Goal: Contribute content: Contribute content

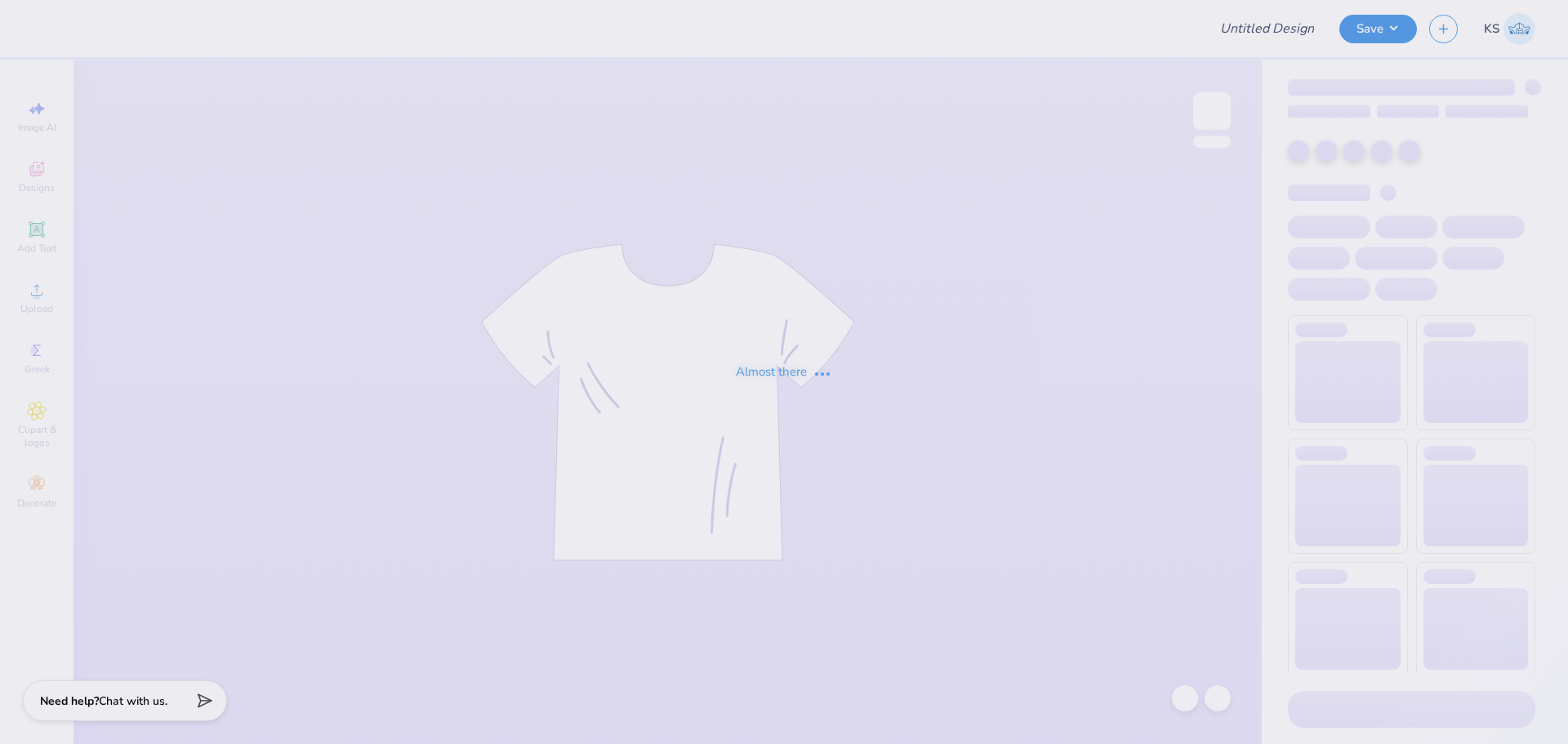
type input "[PERSON_NAME] : [GEOGRAPHIC_DATA][US_STATE]: [GEOGRAPHIC_DATA][PERSON_NAME]"
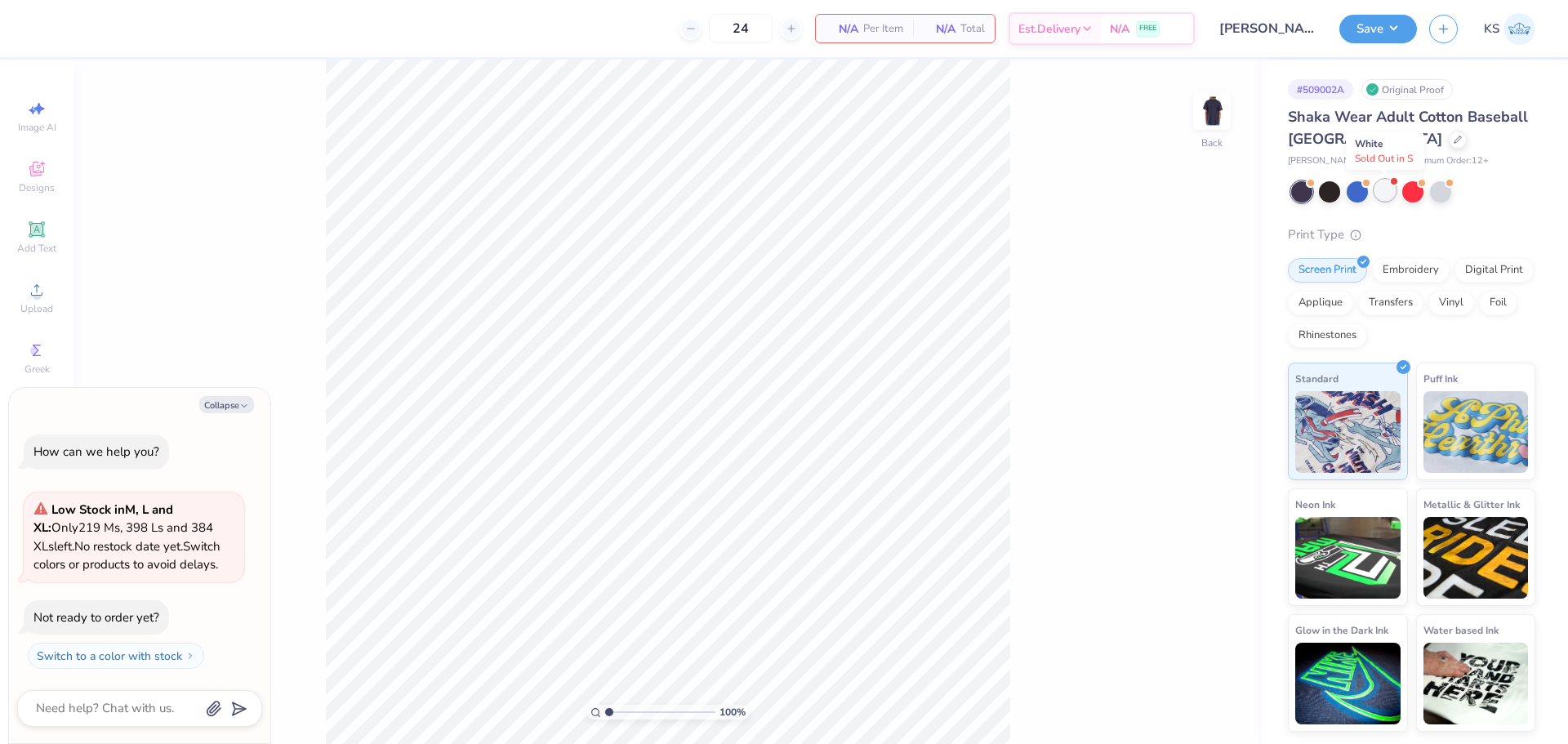
click at [1390, 191] on div at bounding box center [1385, 190] width 21 height 21
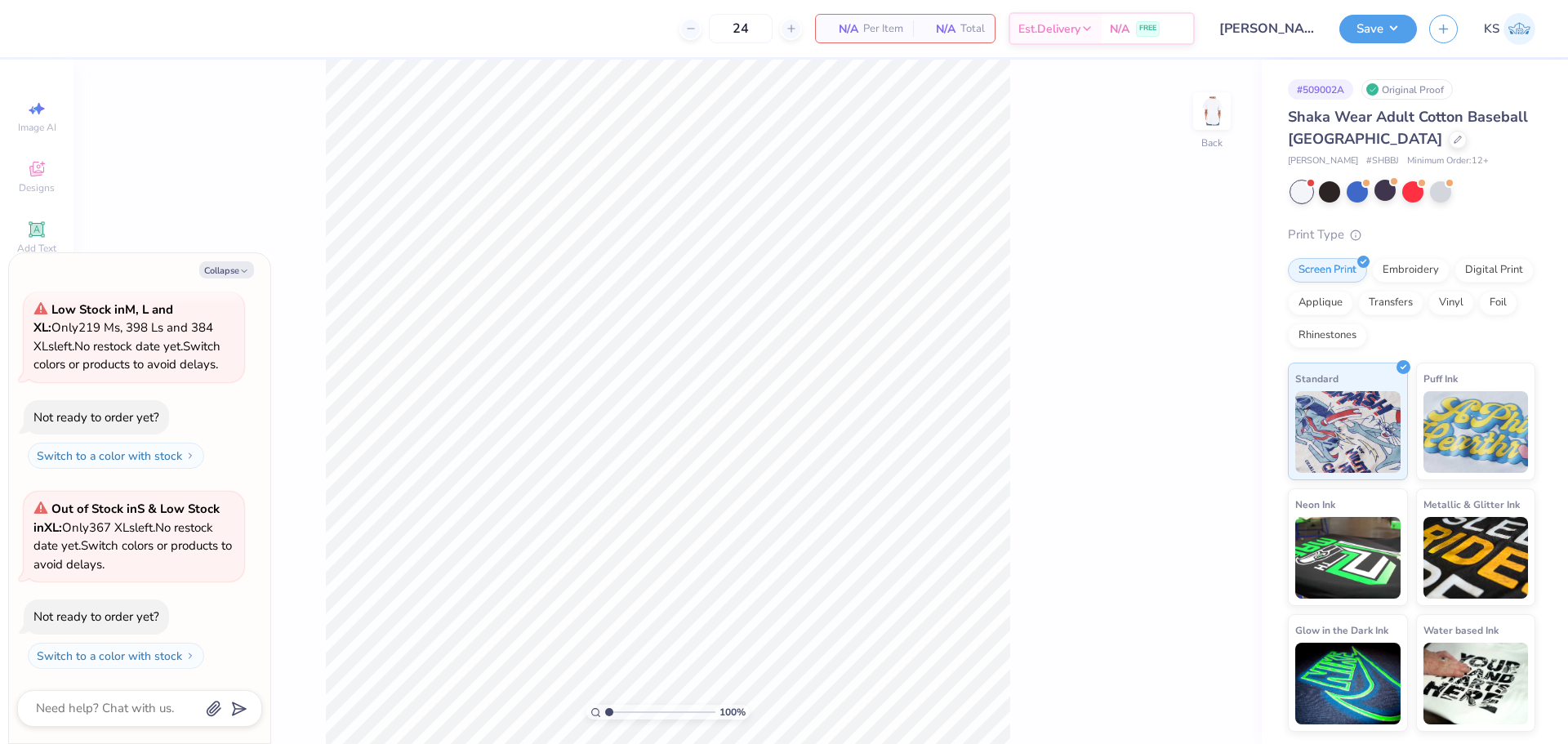
drag, startPoint x: 242, startPoint y: 271, endPoint x: 254, endPoint y: 270, distance: 12.0
click at [244, 271] on icon "button" at bounding box center [244, 271] width 10 height 10
type textarea "x"
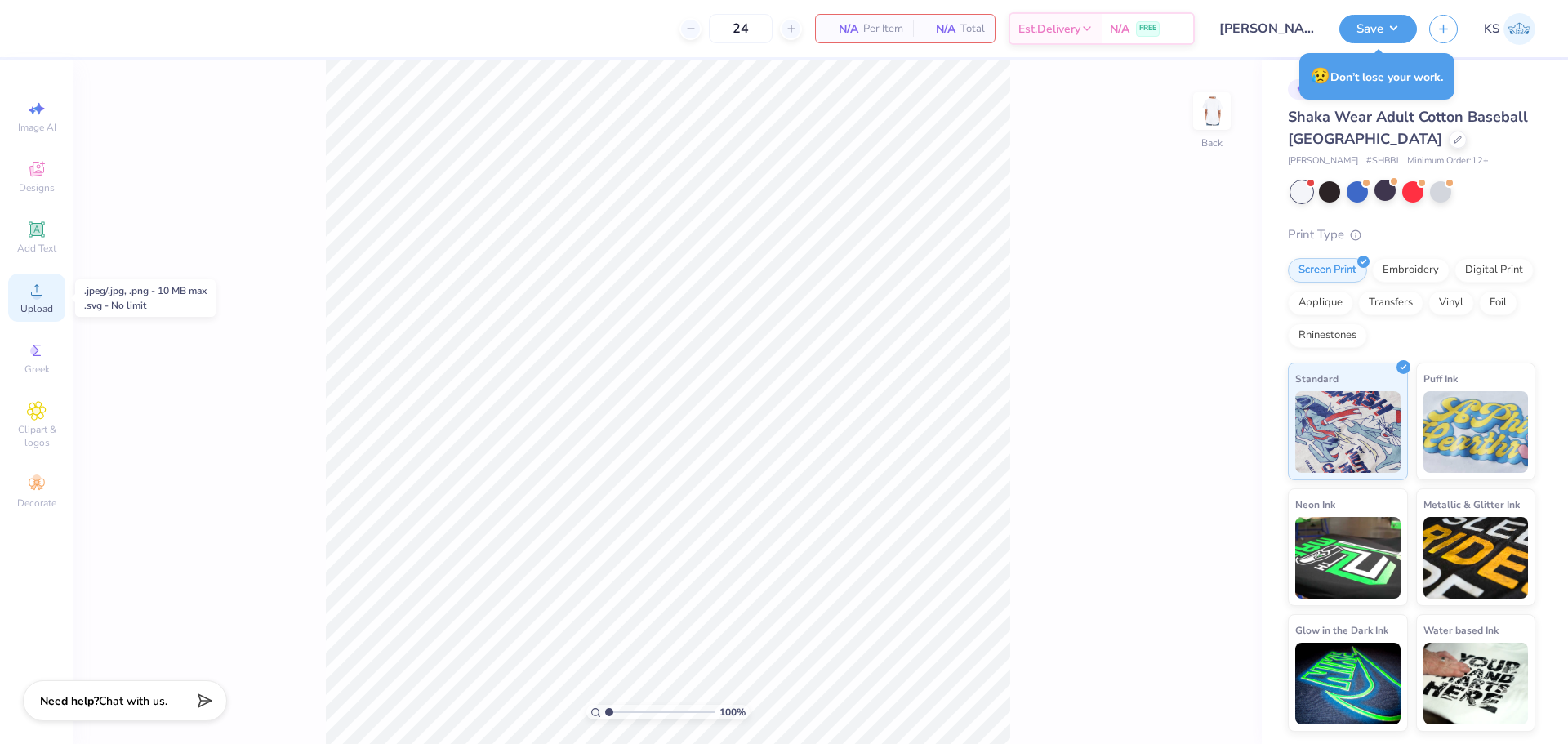
click at [34, 303] on span "Upload" at bounding box center [37, 309] width 33 height 13
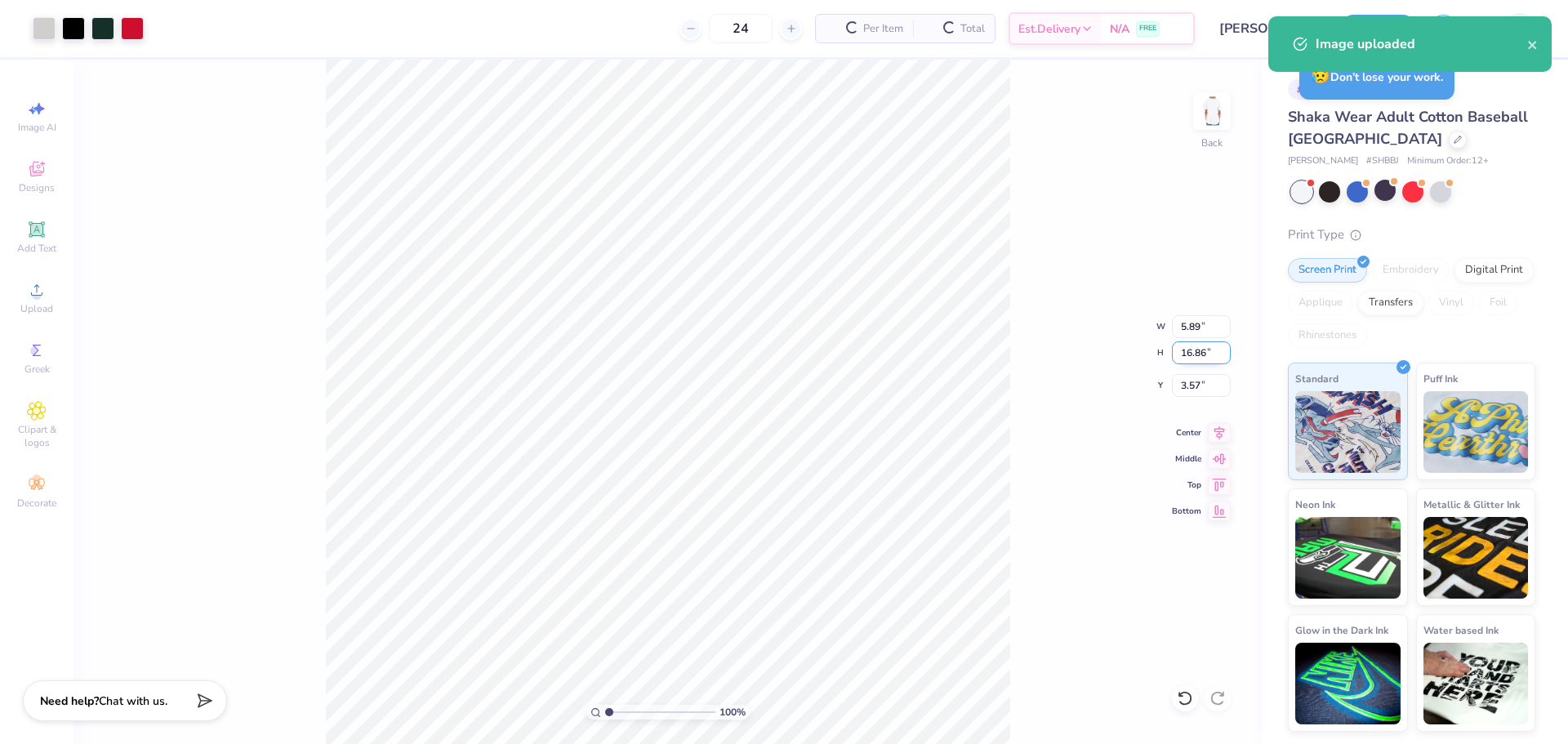
click at [1192, 356] on input "16.86" at bounding box center [1201, 353] width 59 height 23
type input "4"
type input "1.40"
type input "4.00"
type input "10.00"
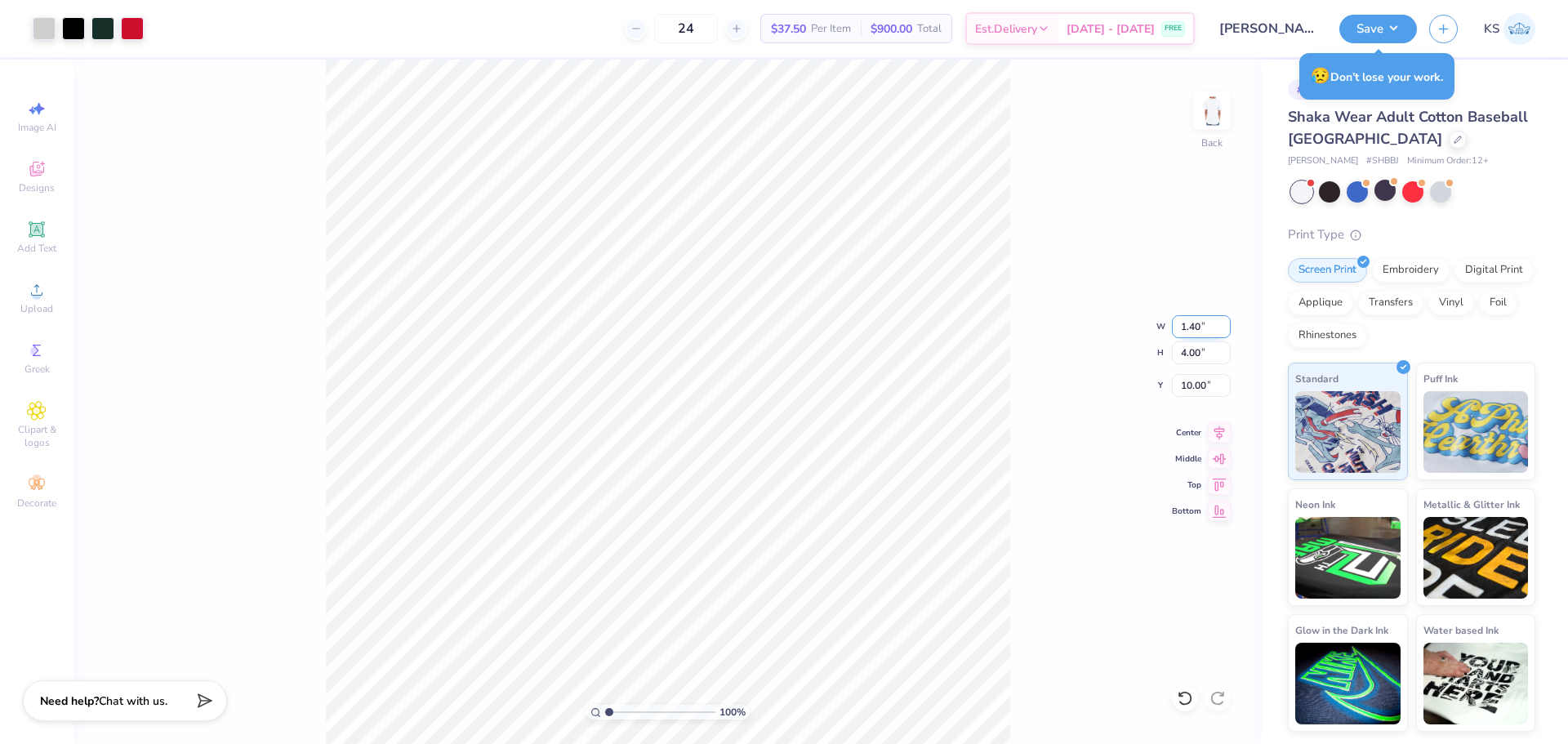
click at [1201, 329] on input "1.40" at bounding box center [1201, 327] width 59 height 23
type input "2.00"
type input "5.73"
click at [1197, 390] on input "9.14" at bounding box center [1201, 385] width 59 height 23
type input "3.00"
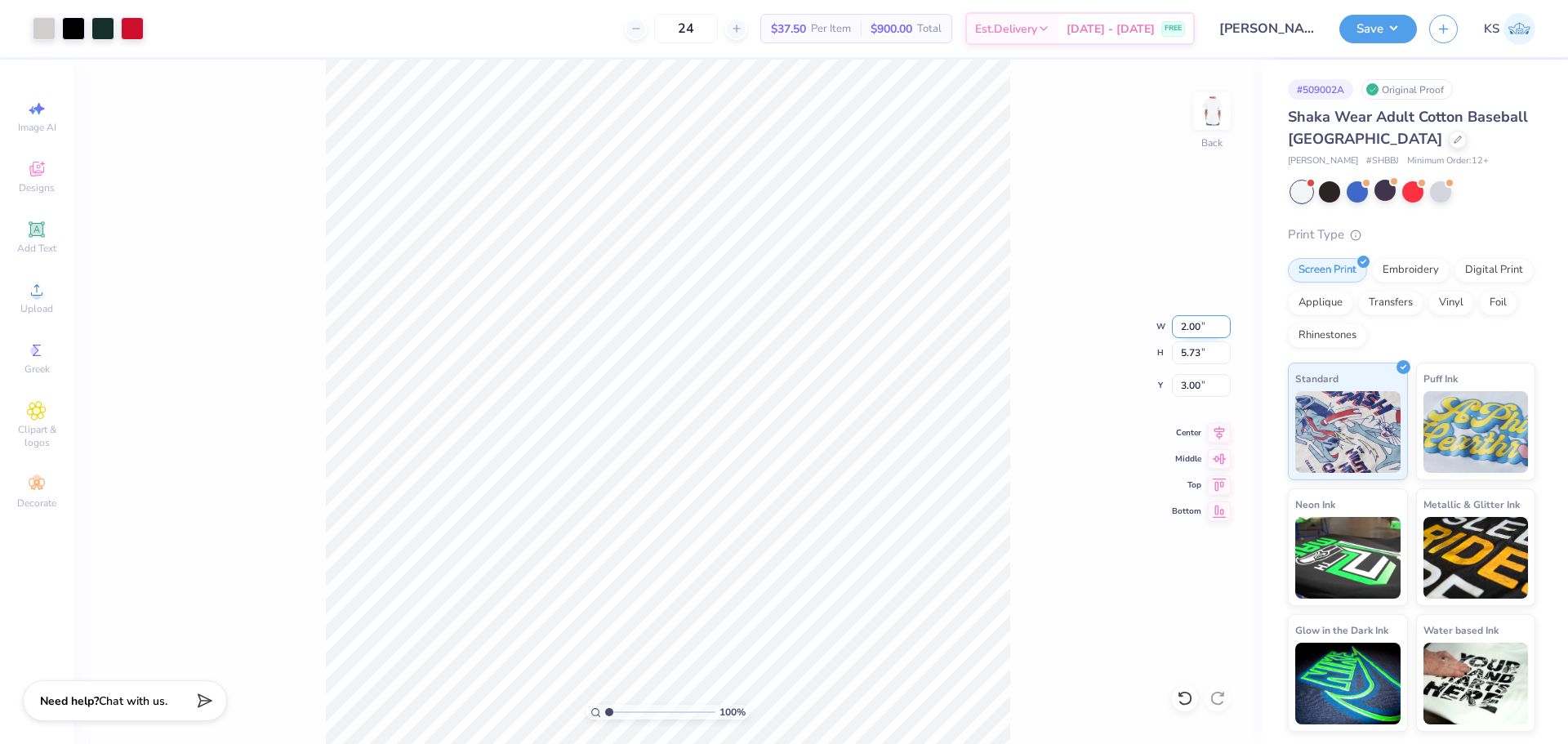
click at [1195, 325] on input "2.00" at bounding box center [1201, 327] width 59 height 23
type input "3.50"
type input "10.02"
type input "0.85"
drag, startPoint x: 1194, startPoint y: 318, endPoint x: 1210, endPoint y: 311, distance: 17.5
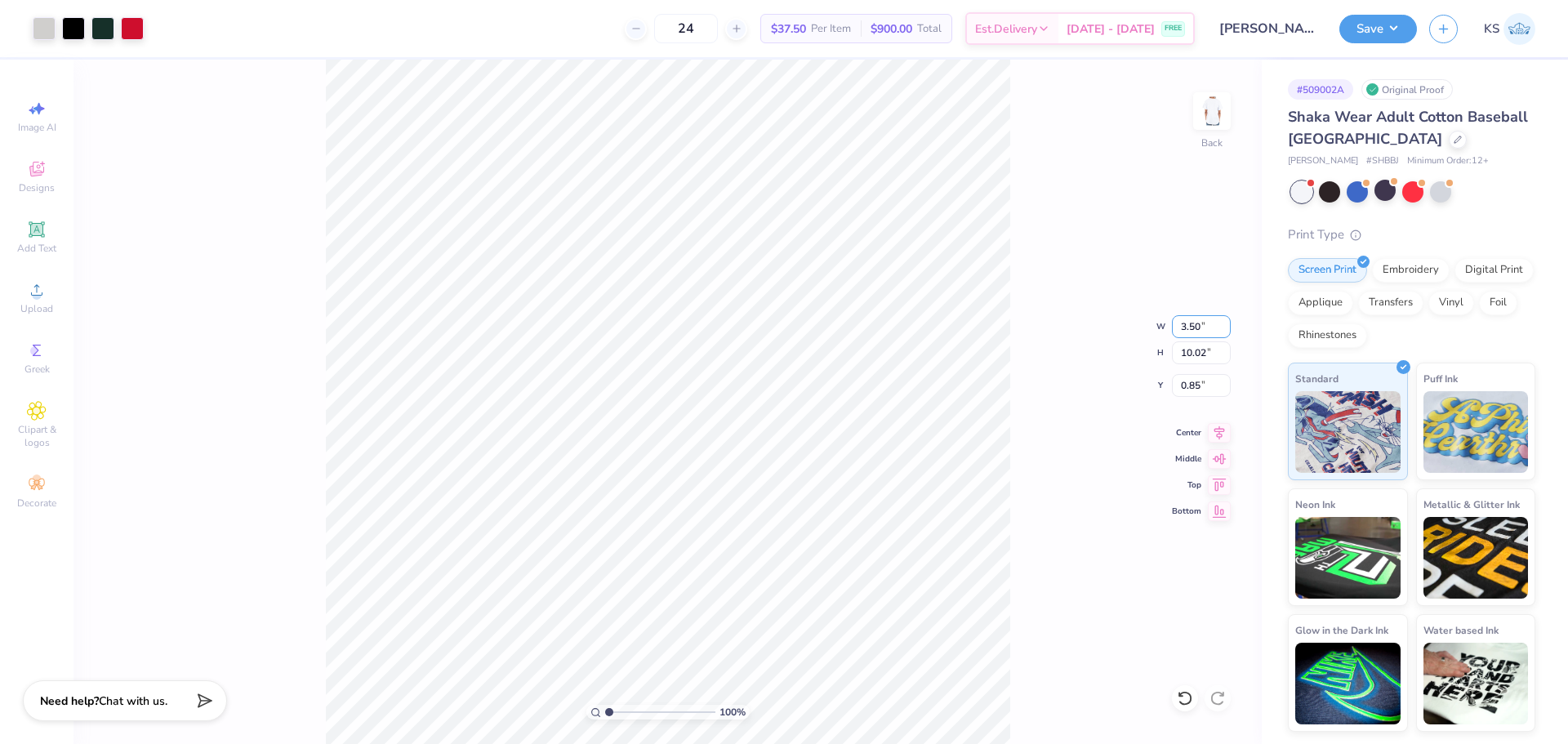
click at [1202, 318] on input "3.50" at bounding box center [1201, 327] width 59 height 23
type input "3.00"
type input "8.59"
type input "1.57"
click at [1197, 356] on input "8.59" at bounding box center [1201, 353] width 59 height 23
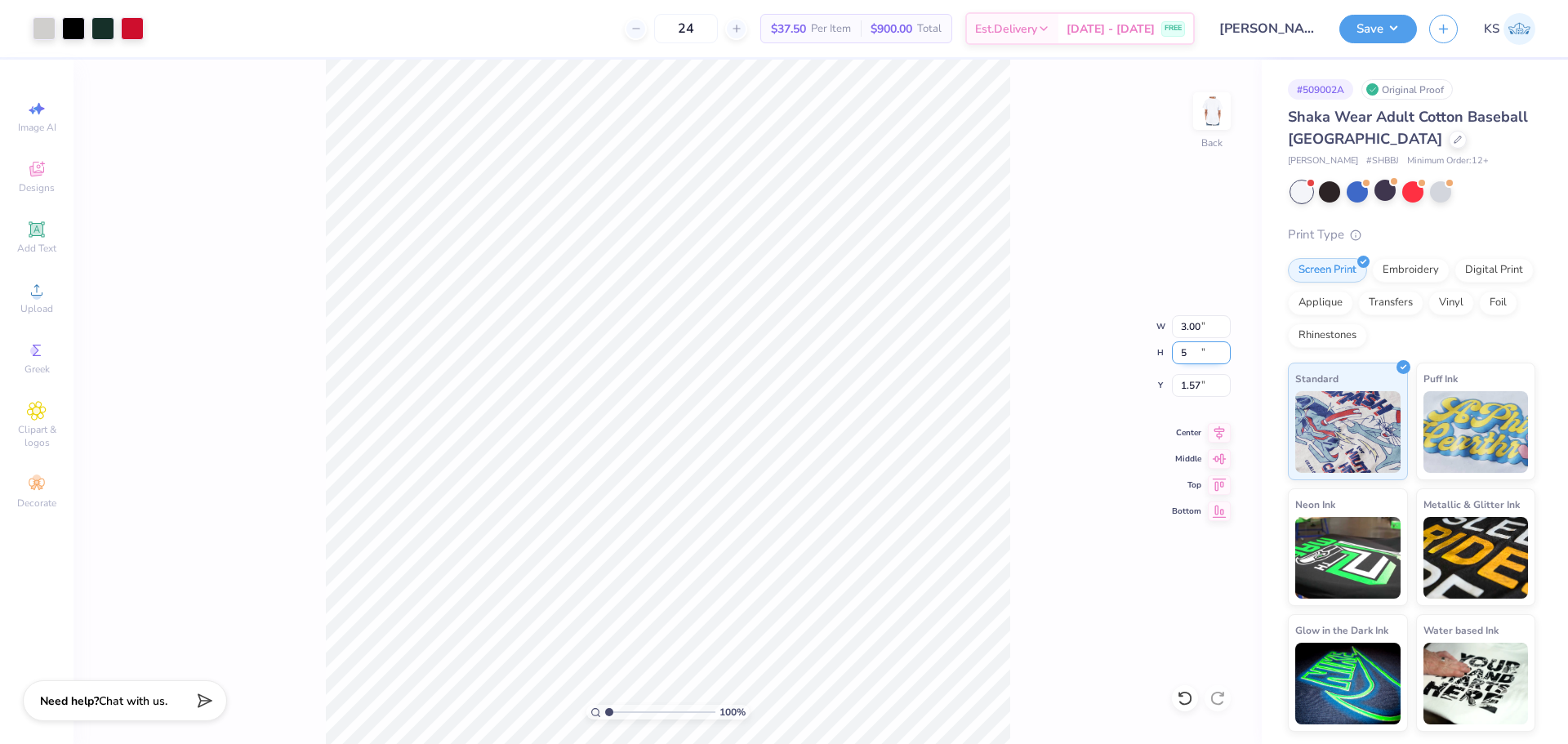
type input "5"
type input "1.75"
type input "5.00"
type input "3.36"
click at [1193, 326] on input "1.75" at bounding box center [1201, 327] width 59 height 23
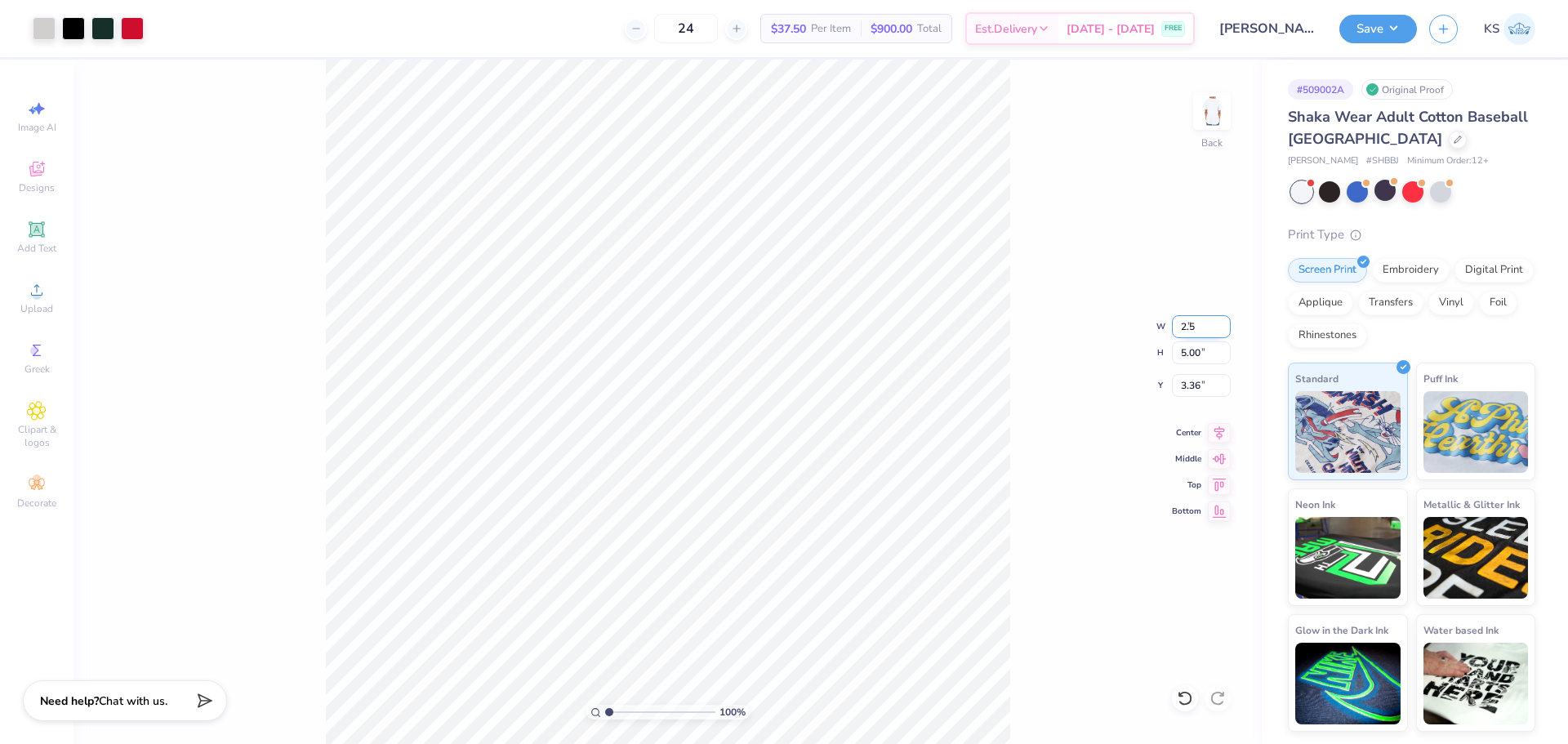
type input "2.50"
type input "7.16"
type input "2.28"
click at [1205, 385] on input "2.28" at bounding box center [1201, 385] width 59 height 23
type input "1.00"
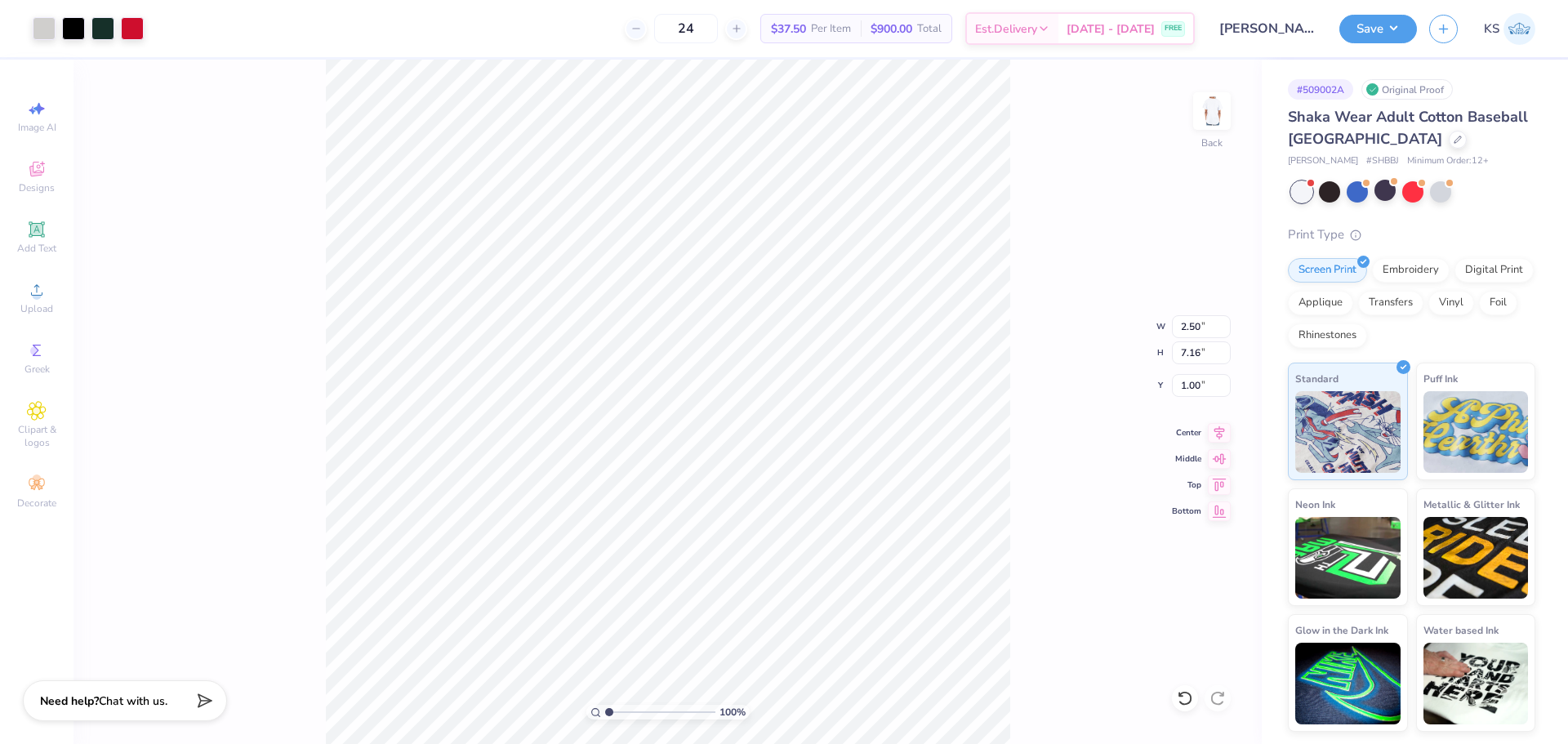
drag, startPoint x: 1039, startPoint y: 392, endPoint x: 1018, endPoint y: 385, distance: 22.1
click at [1031, 389] on div "100 % Back W 2.50 2.50 " H 7.16 7.16 " Y 1.00 1.00 " Center Middle Top Bottom" at bounding box center [667, 402] width 1188 height 684
drag, startPoint x: 613, startPoint y: 711, endPoint x: 620, endPoint y: 704, distance: 9.9
click at [620, 709] on input "range" at bounding box center [660, 711] width 110 height 14
click at [626, 708] on input "range" at bounding box center [660, 711] width 110 height 14
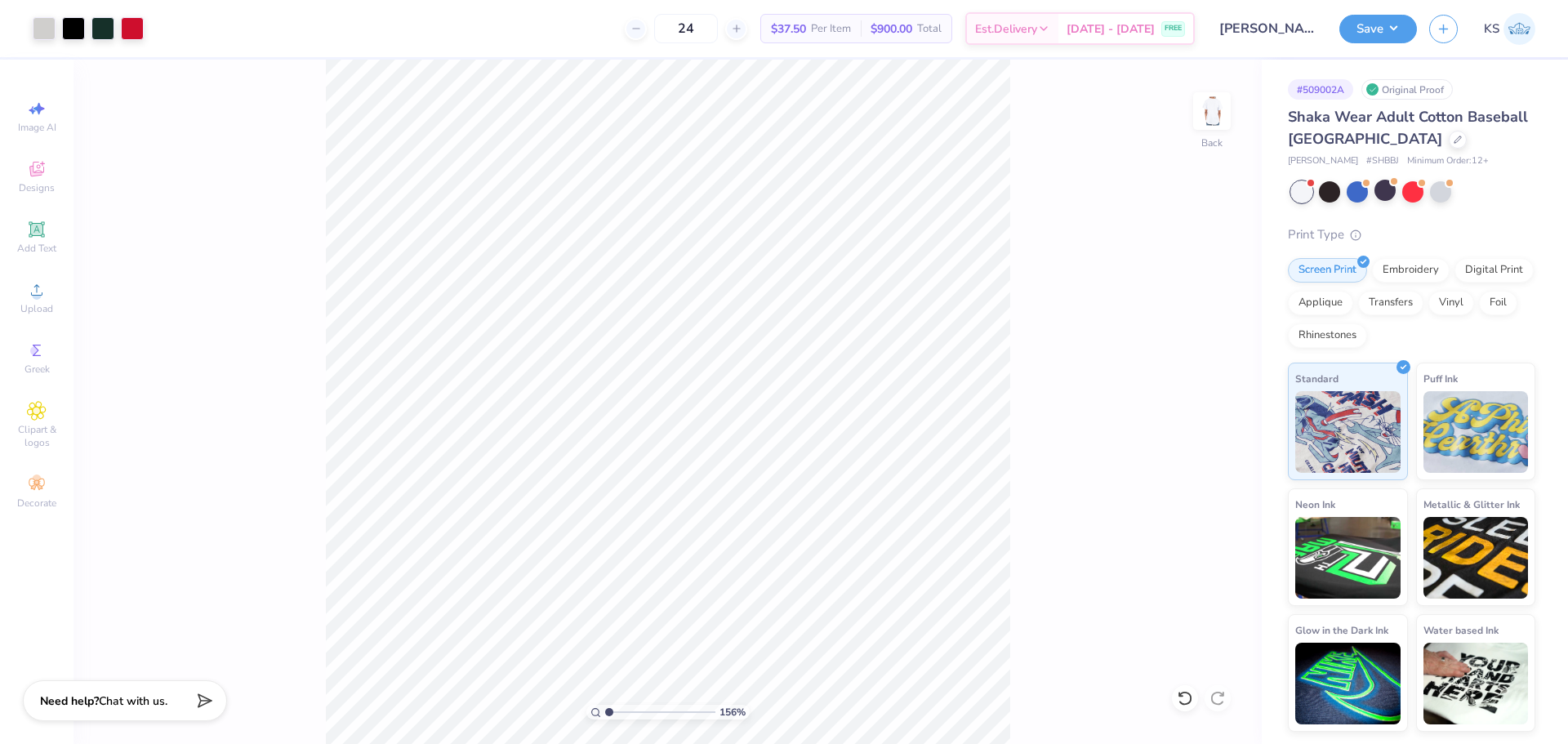
drag, startPoint x: 625, startPoint y: 711, endPoint x: 603, endPoint y: 707, distance: 22.4
type input "1"
click at [605, 709] on input "range" at bounding box center [660, 711] width 110 height 14
click at [1207, 116] on img at bounding box center [1212, 111] width 66 height 66
click at [39, 238] on icon at bounding box center [37, 229] width 19 height 19
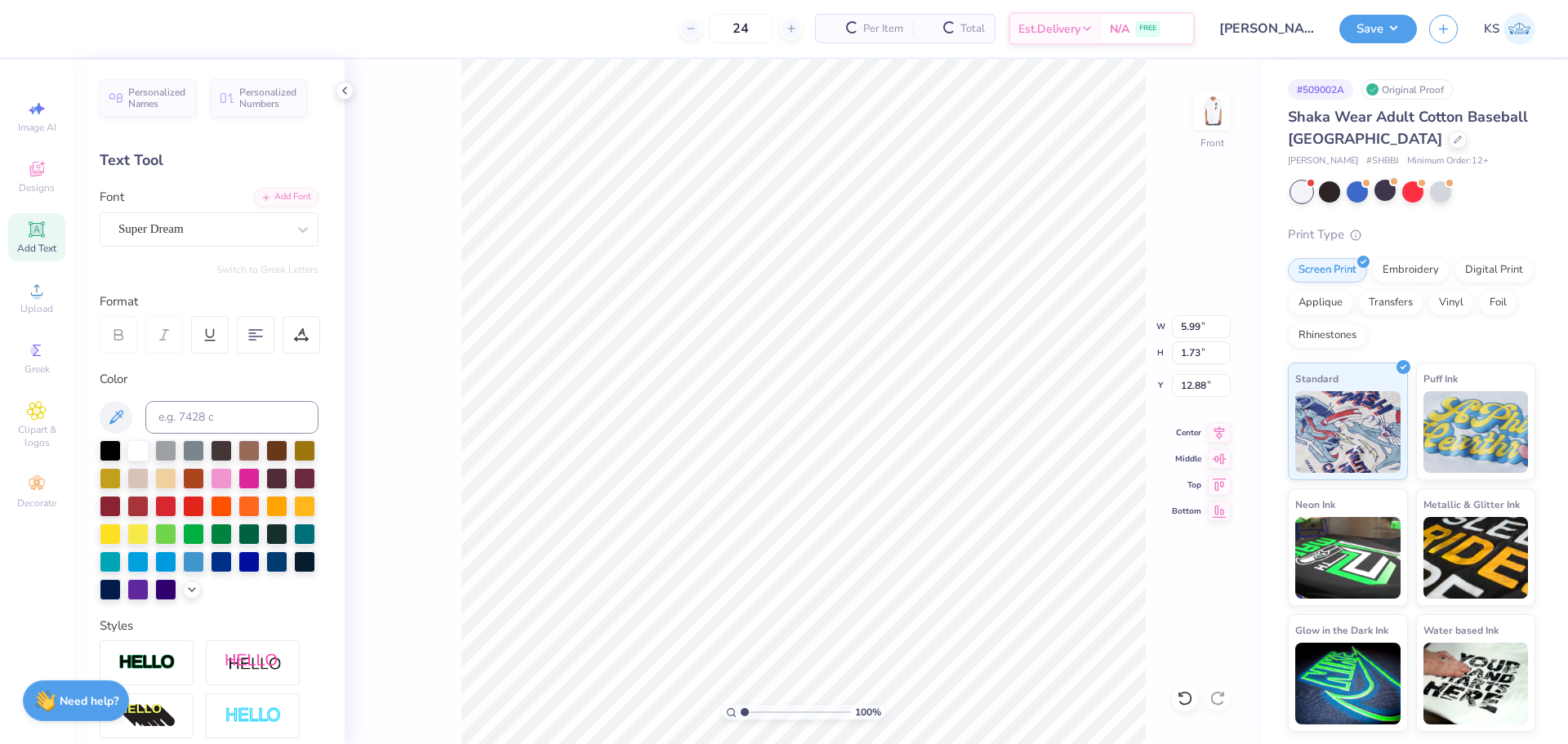
click at [259, 182] on div "Personalized Names Personalized Numbers Text Tool Add Font Font Super Dream Swi…" at bounding box center [208, 402] width 271 height 684
click at [273, 188] on div "Add Font" at bounding box center [286, 195] width 65 height 18
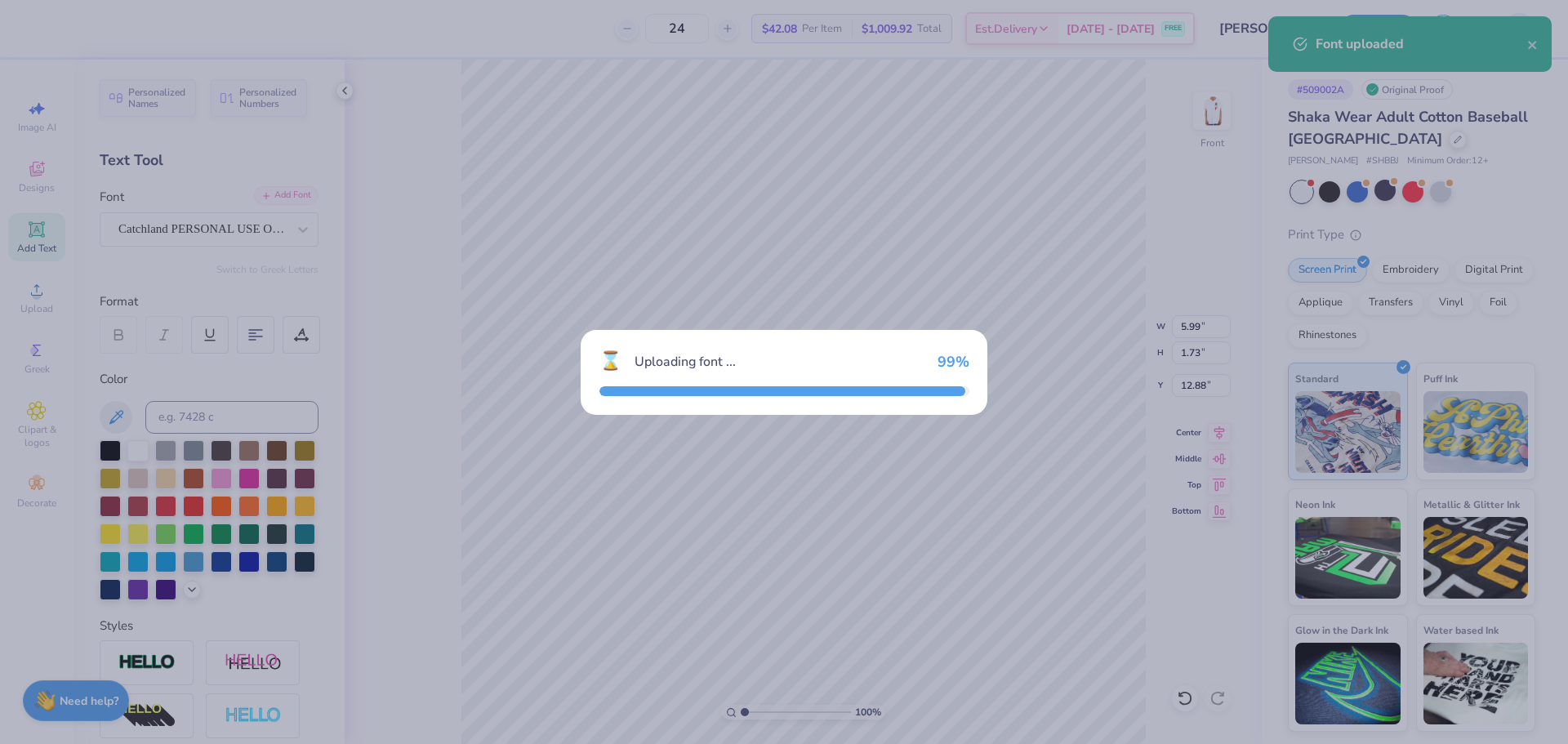
type input "9.63"
type input "3.50"
type input "12.00"
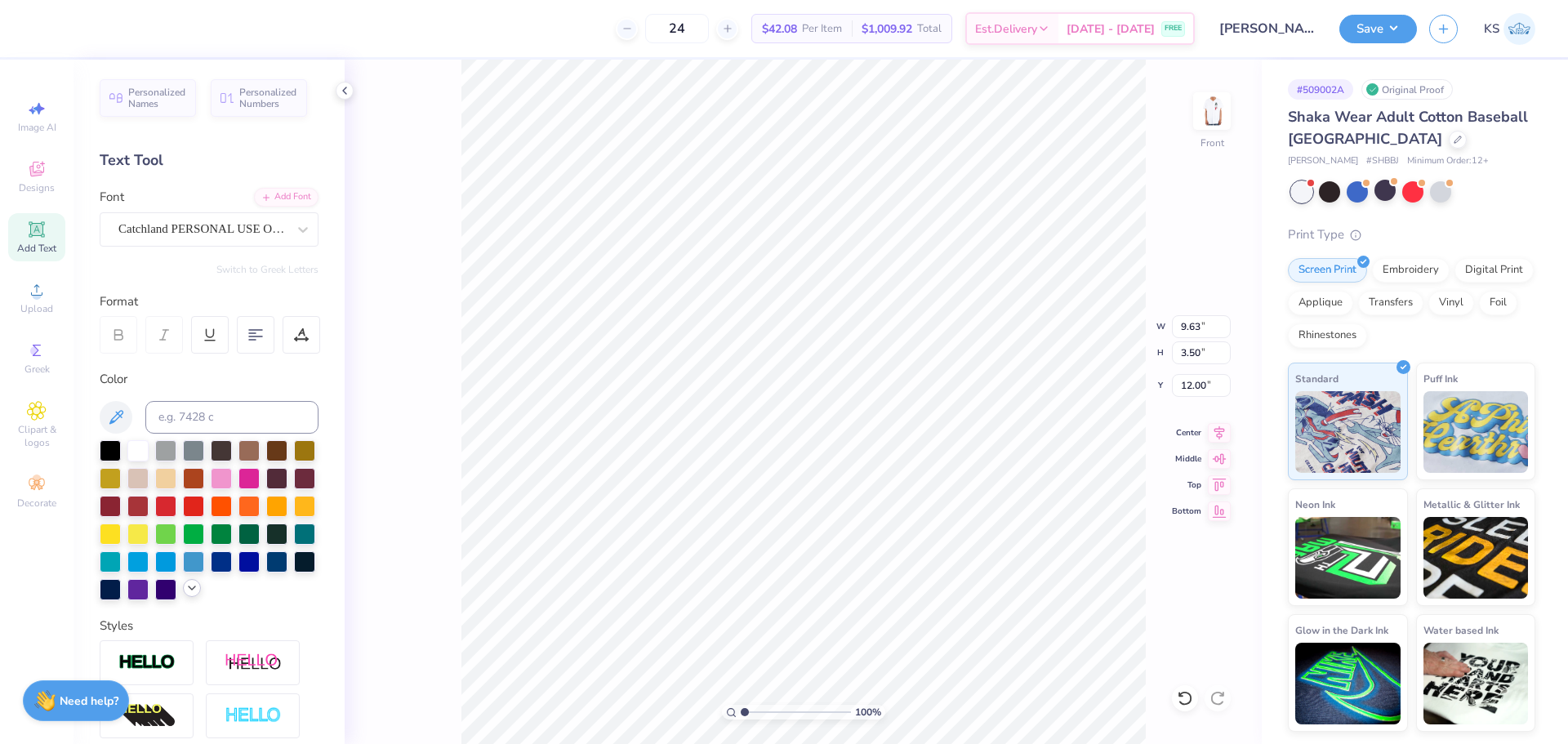
click at [185, 595] on icon at bounding box center [192, 588] width 13 height 13
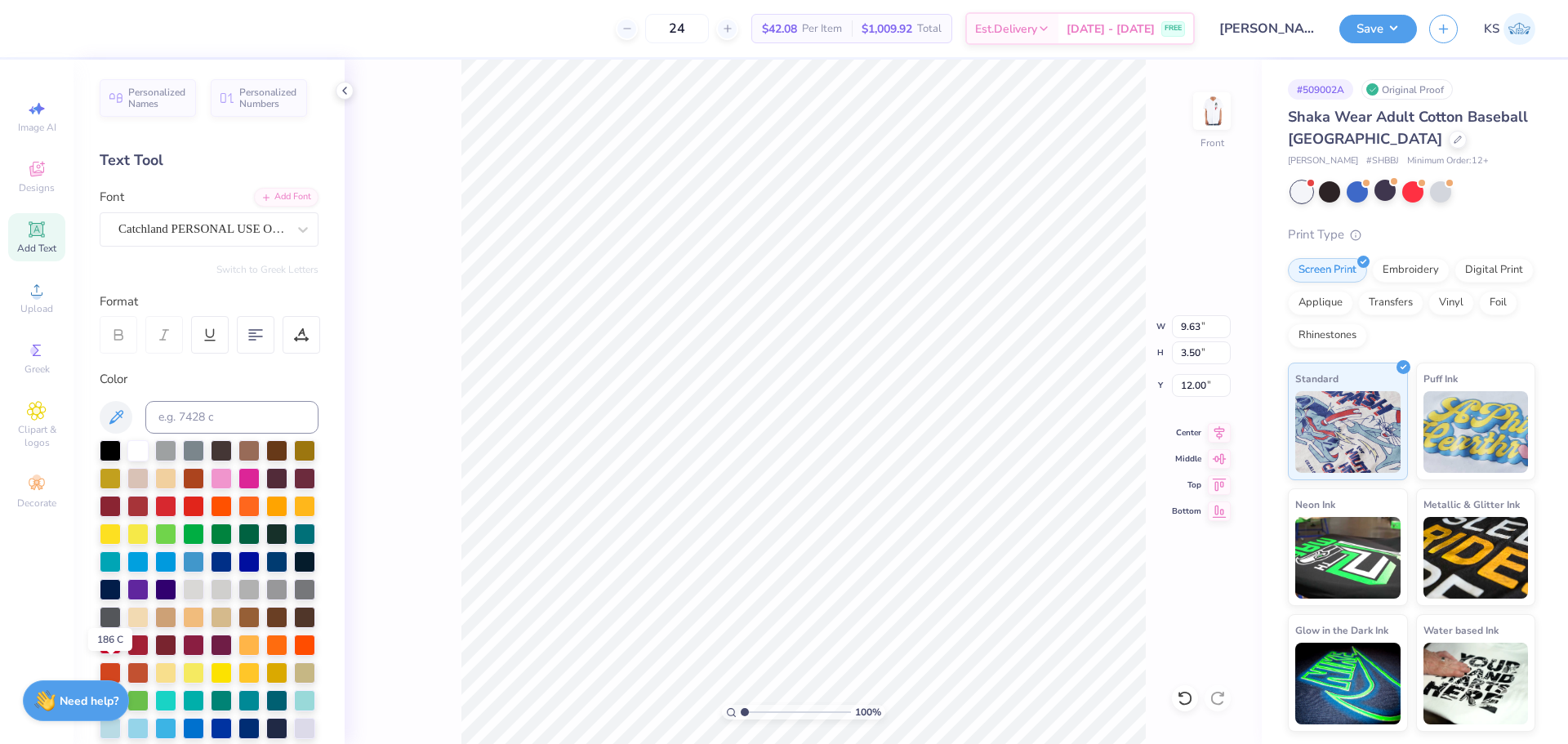
click at [110, 654] on div at bounding box center [110, 644] width 21 height 21
paste textarea "IPSE"
type textarea "IPSE"
click at [1213, 329] on input "9.21" at bounding box center [1201, 327] width 59 height 23
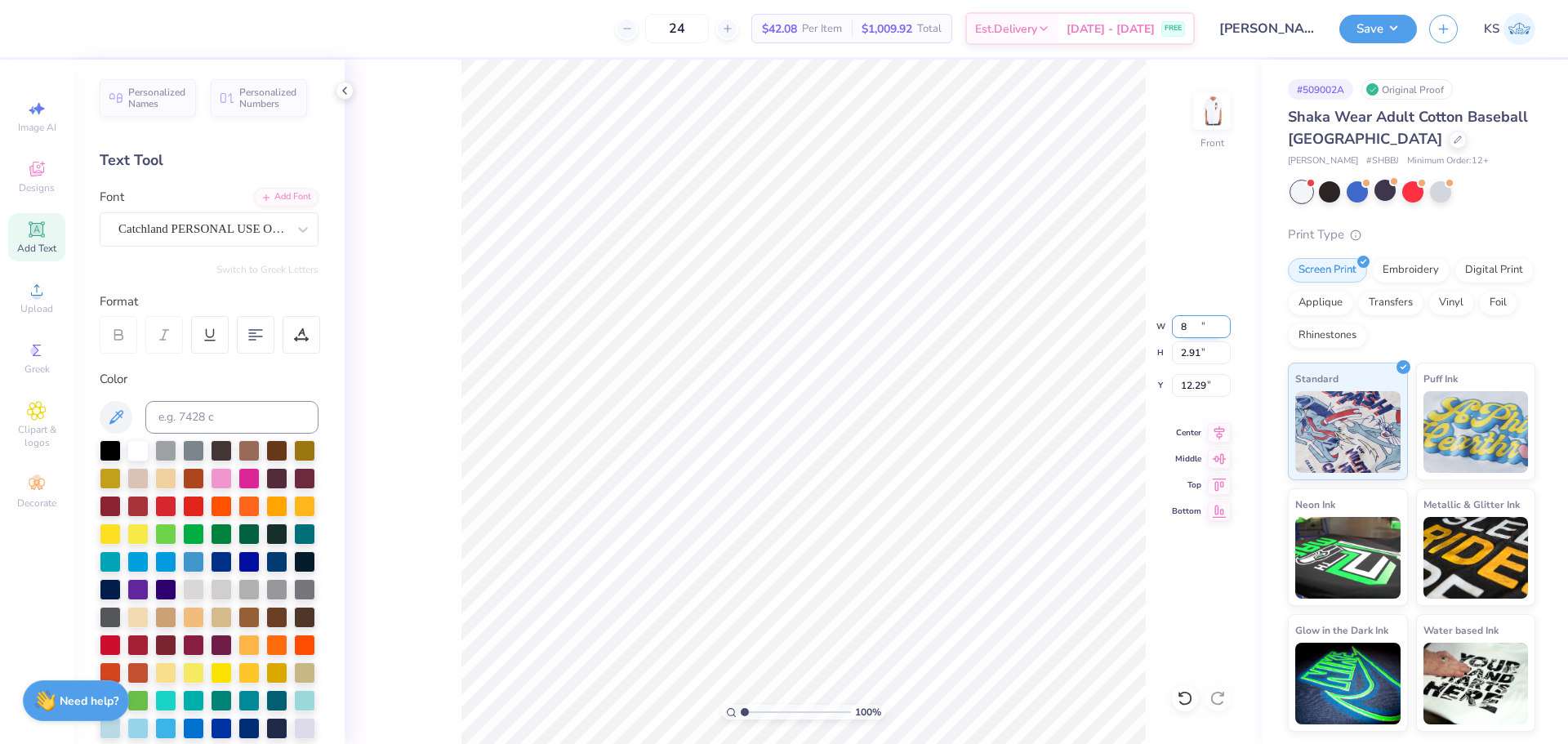
type input "8.00"
type input "2.91"
click at [1199, 383] on input "12.29" at bounding box center [1201, 385] width 59 height 23
type input "3.00"
click at [263, 194] on div "Add Font" at bounding box center [286, 195] width 65 height 18
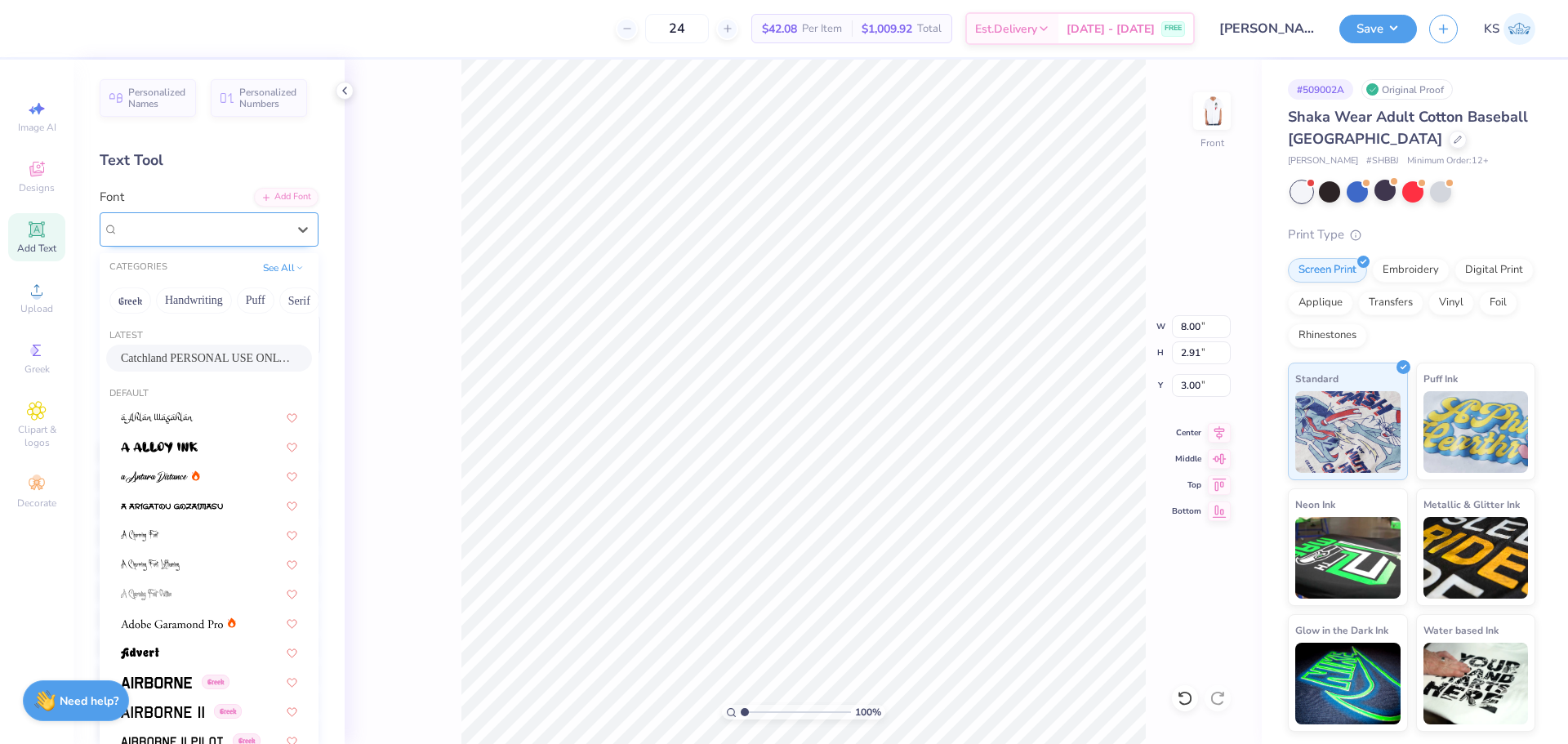
click at [182, 222] on div "Catchland PERSONAL USE ONLY PERSONAL USE ONLY" at bounding box center [202, 229] width 172 height 25
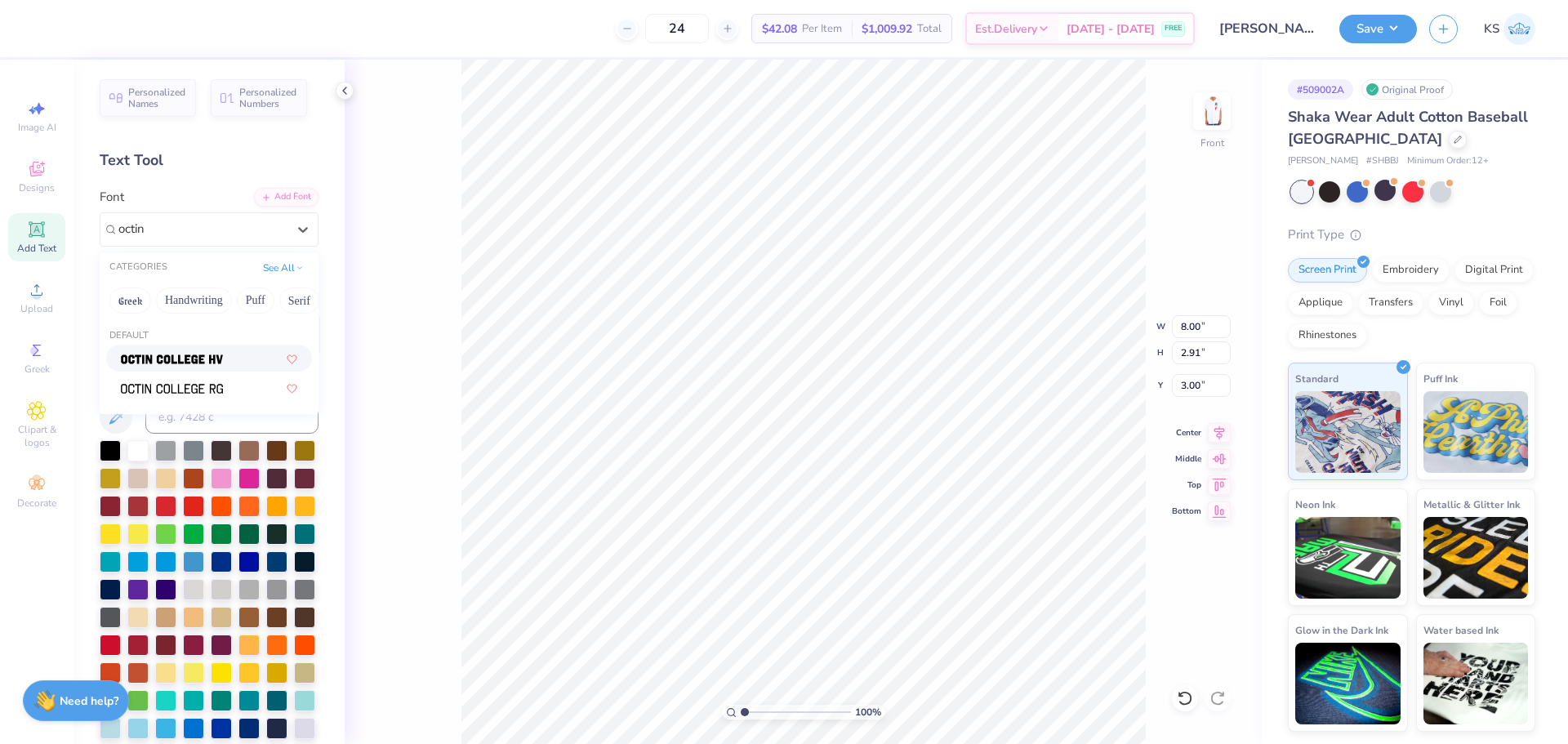
click at [193, 354] on img at bounding box center [172, 359] width 102 height 12
type input "octin"
type input "4.01"
type input "1.50"
type input "3.70"
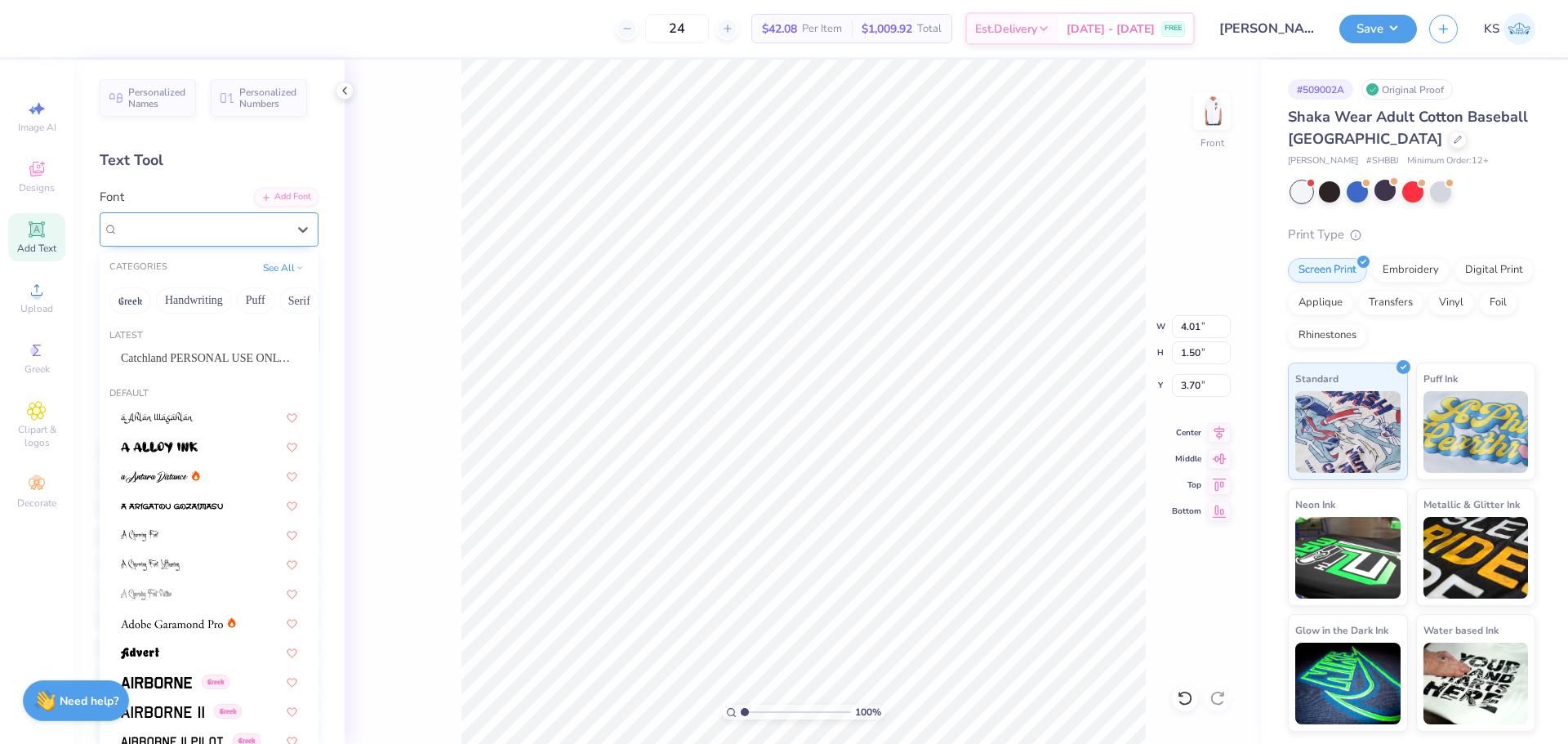
click at [174, 223] on div "Octin College Hv (Heavy)" at bounding box center [202, 229] width 172 height 25
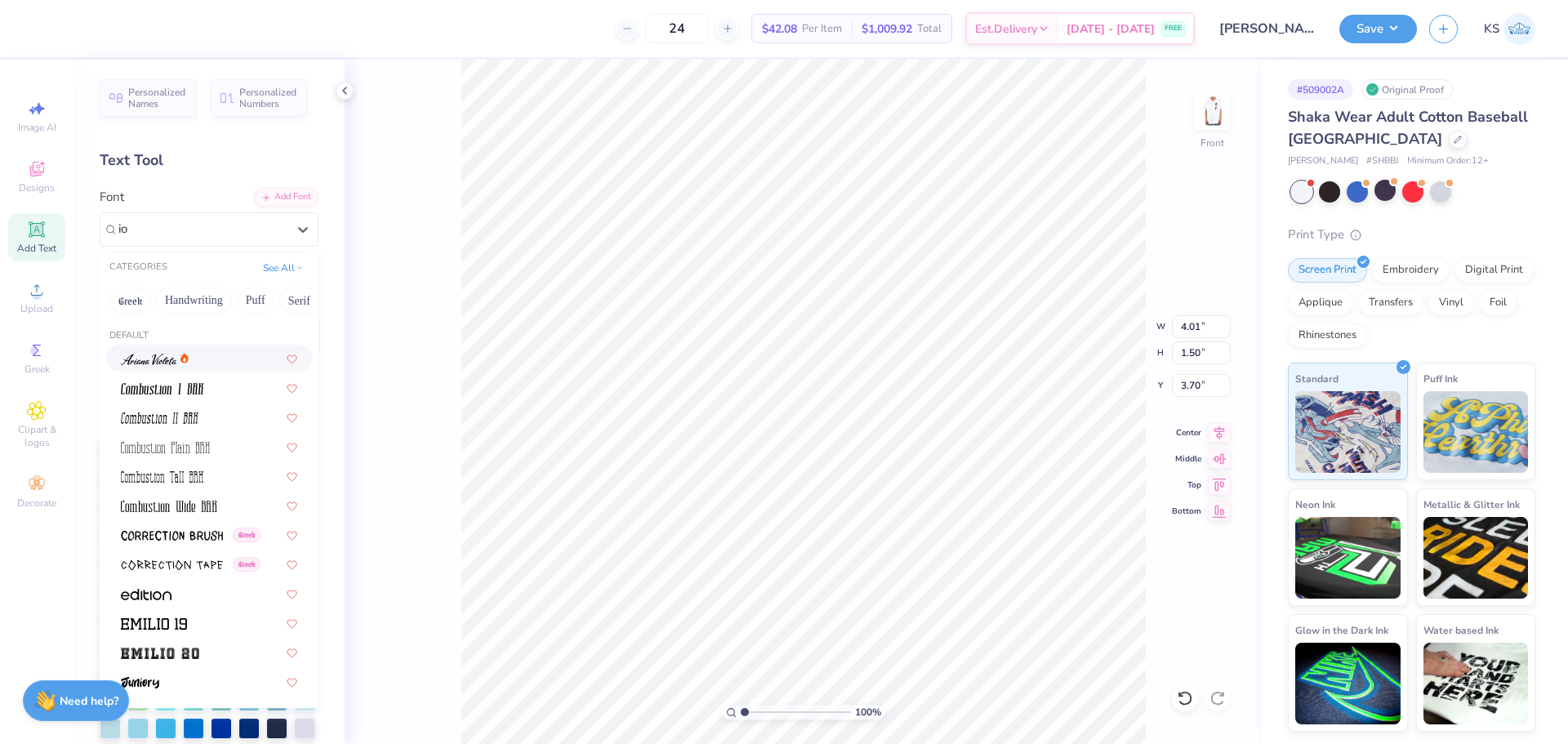
type input "i"
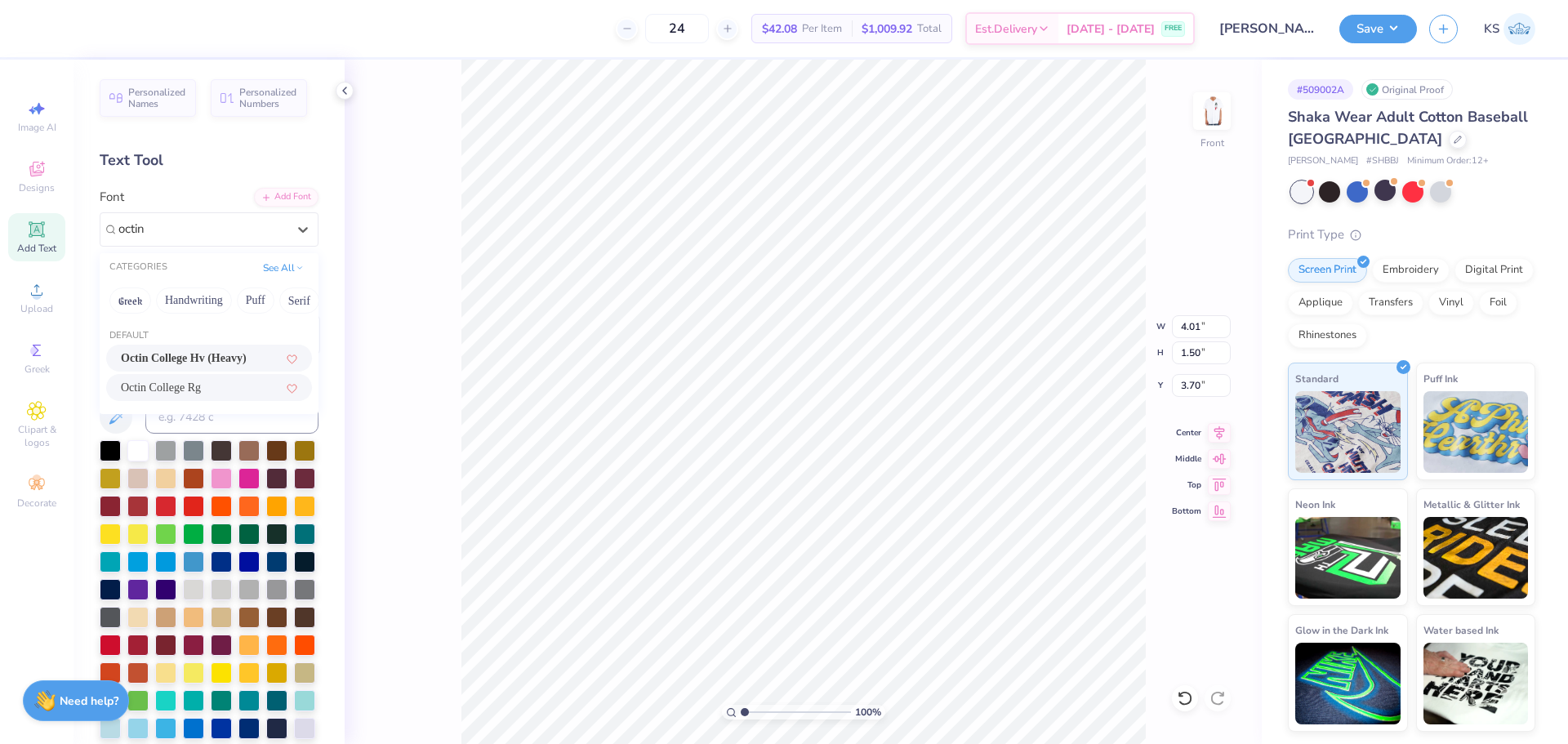
type input "octin"
type input "3.63"
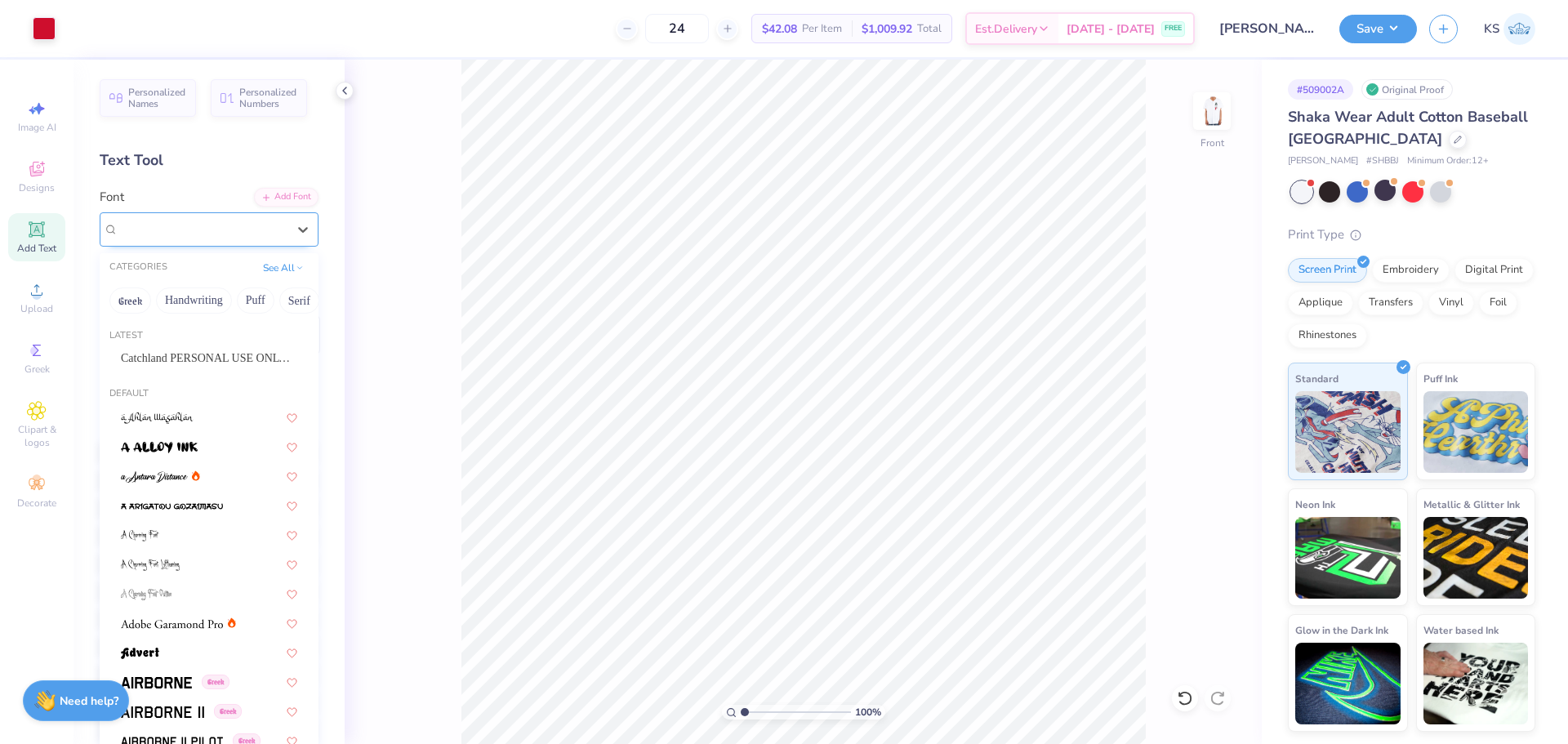
click at [249, 233] on div "Octin College Rg" at bounding box center [202, 229] width 172 height 25
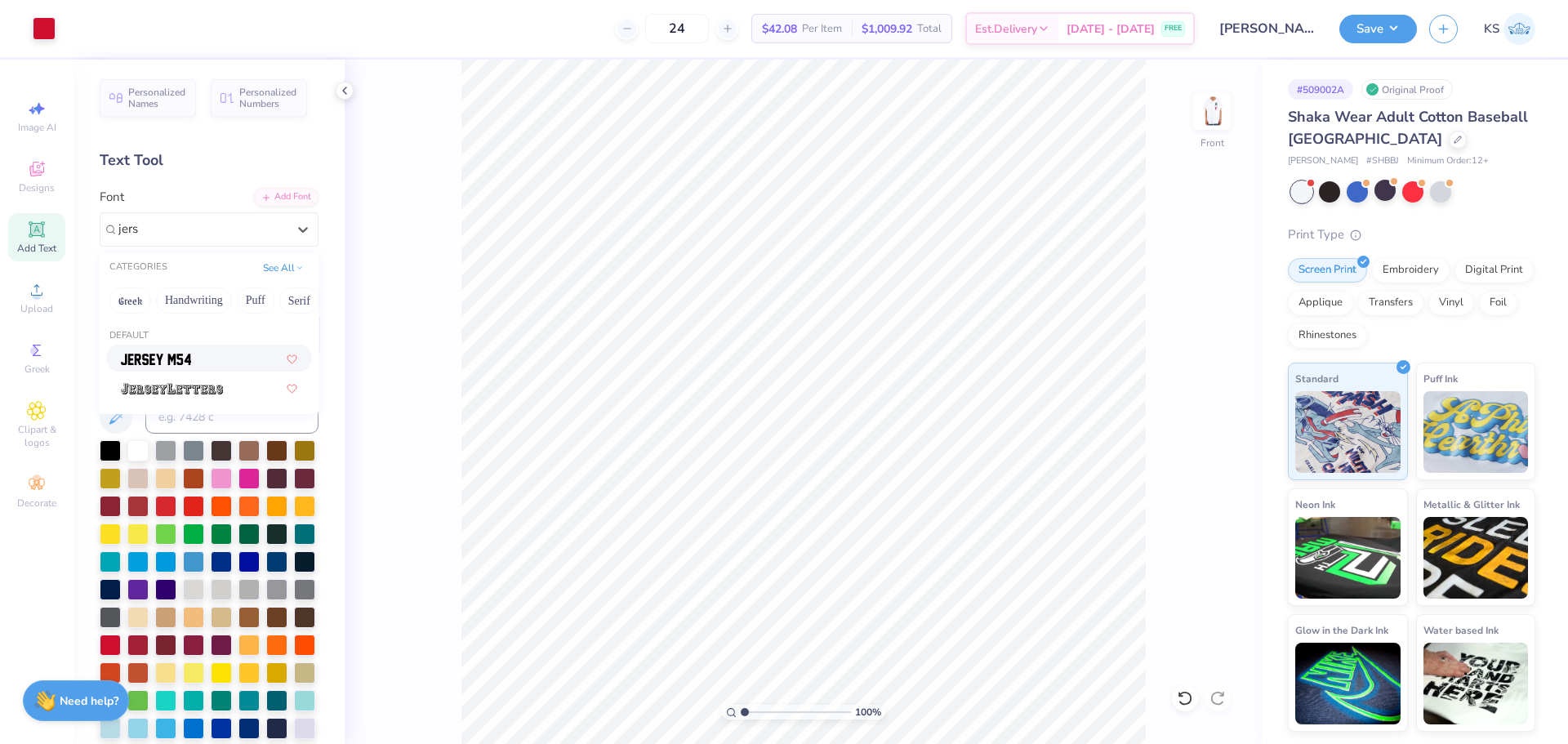
click at [223, 359] on div at bounding box center [208, 359] width 176 height 17
type input "jers"
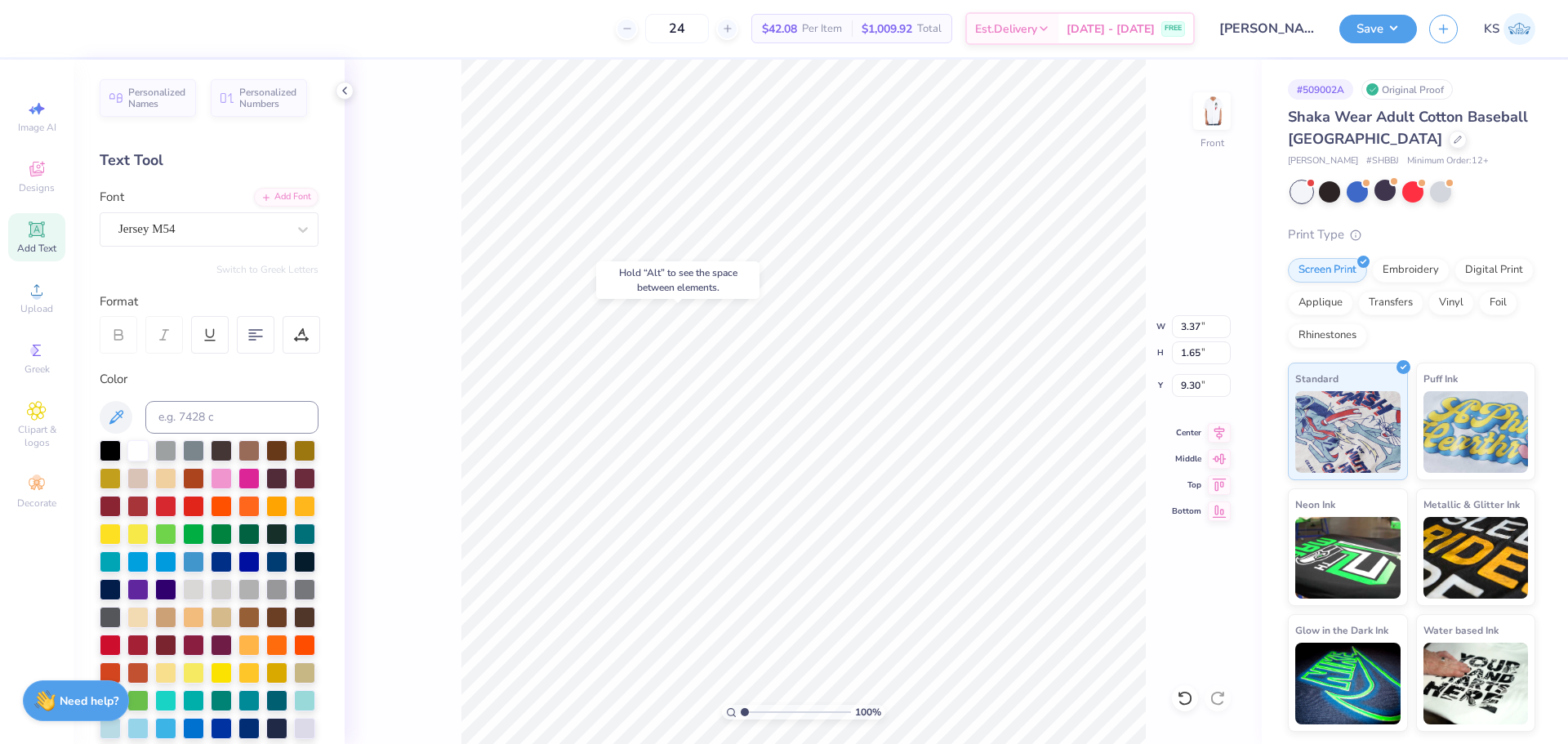
type input "9.30"
type textarea "86"
type input "1.99"
click at [1190, 361] on input "1.65" at bounding box center [1201, 353] width 59 height 23
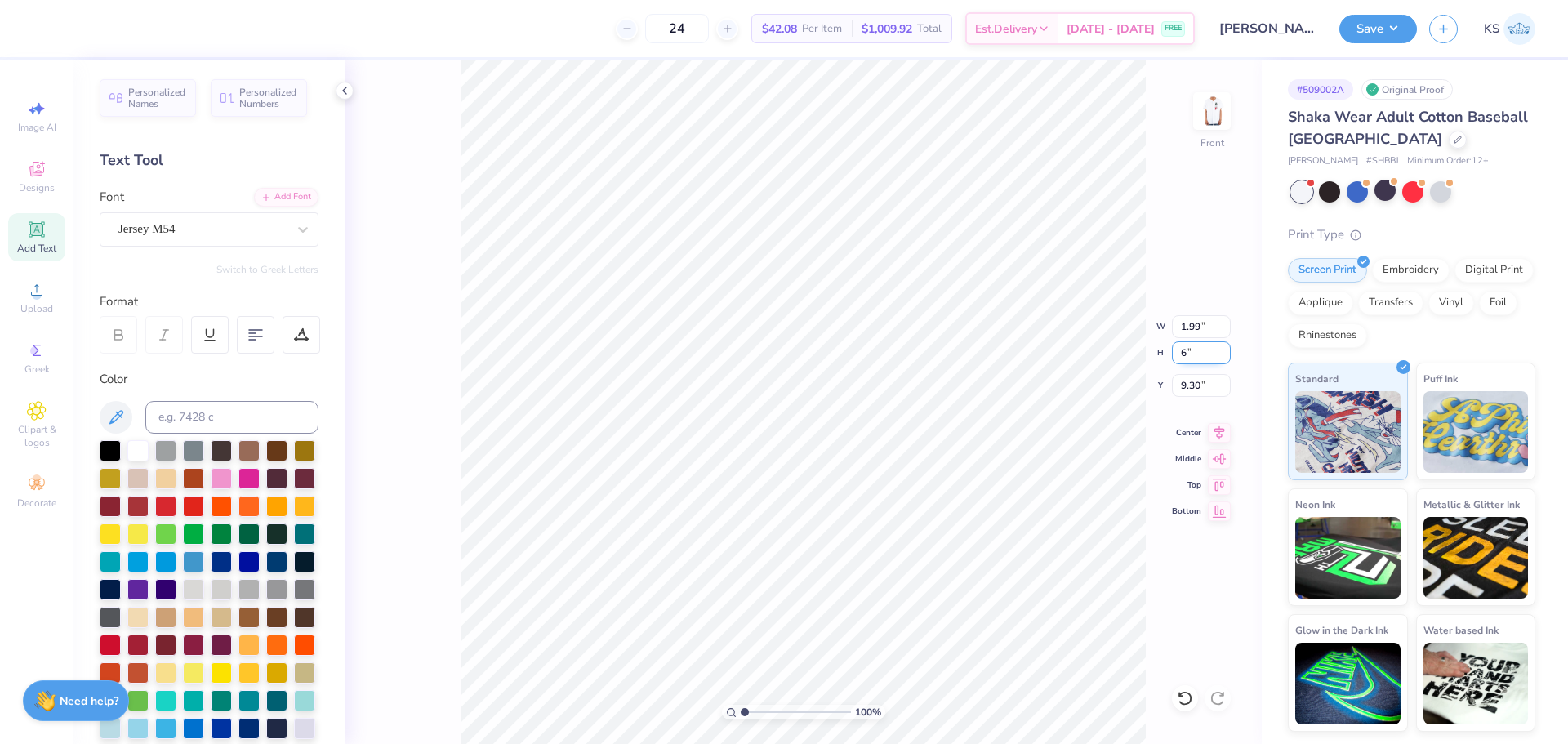
type input "6"
type input "7.24"
type input "6.00"
type input "7.13"
click at [1218, 434] on icon at bounding box center [1219, 430] width 23 height 19
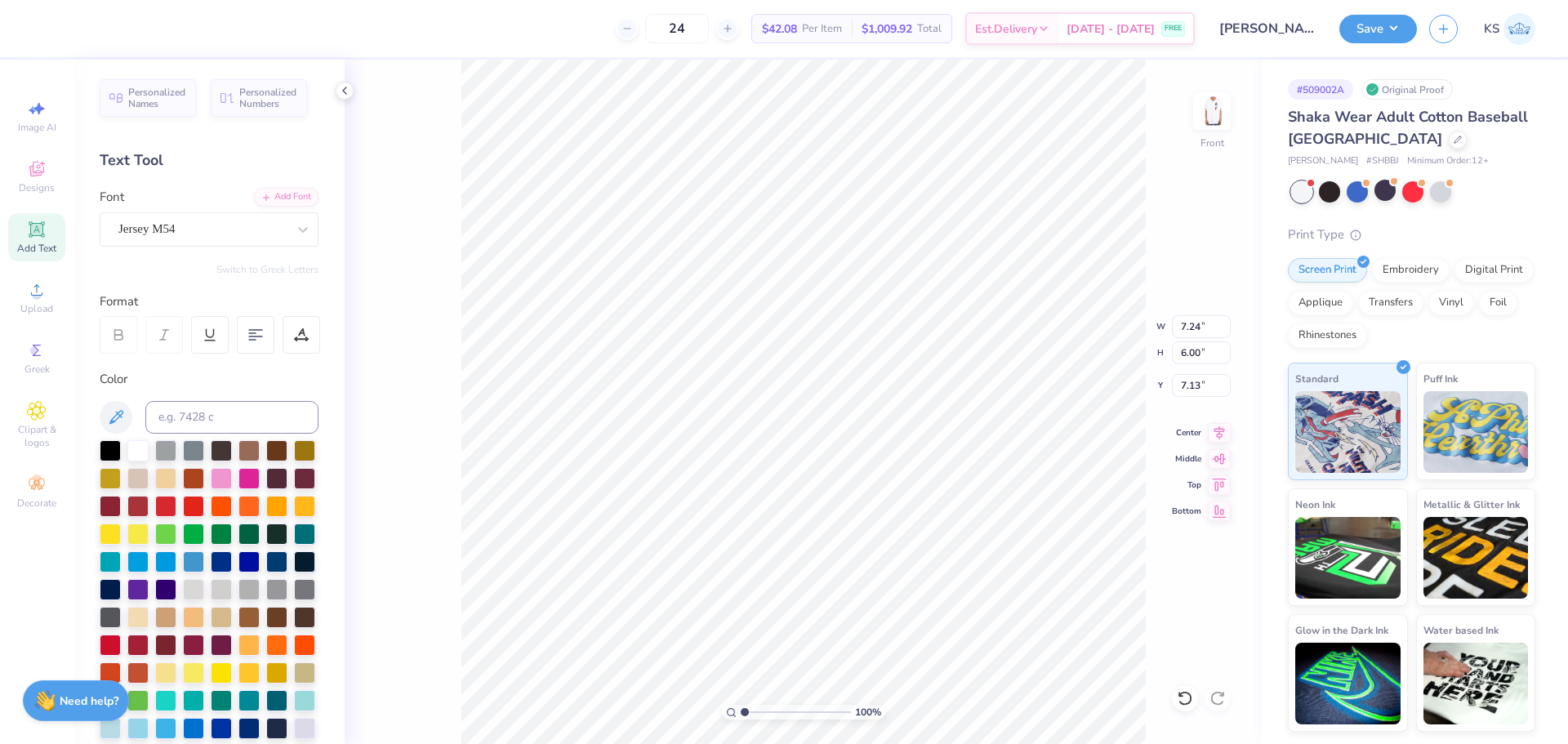
scroll to position [13, 3]
type input "7.24"
type input "6.00"
type input "7.13"
click at [1203, 334] on input "7.24" at bounding box center [1201, 327] width 59 height 23
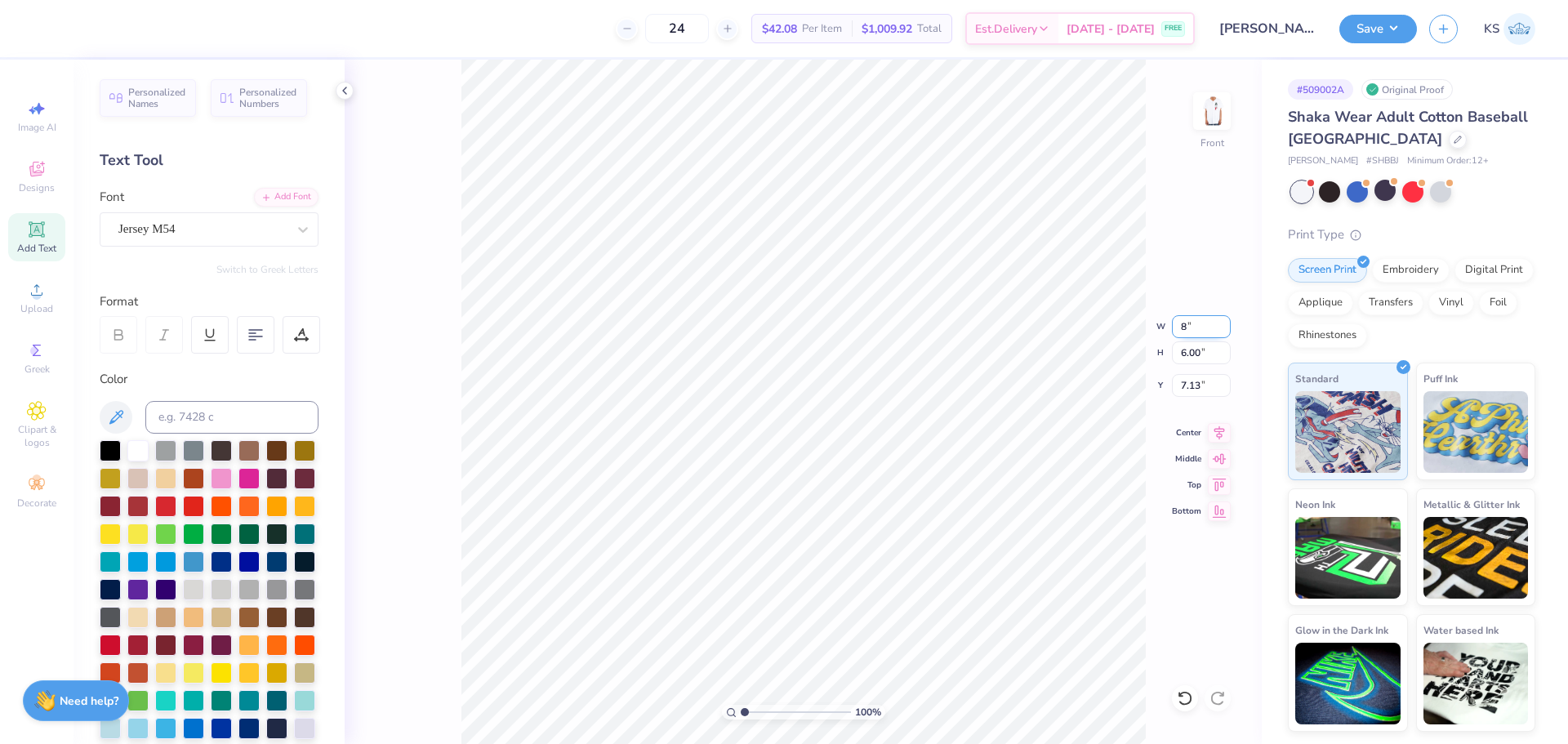
type input "8.00"
type input "6.63"
type input "6.81"
click at [1222, 433] on icon at bounding box center [1219, 430] width 11 height 13
click at [295, 335] on icon at bounding box center [301, 334] width 14 height 14
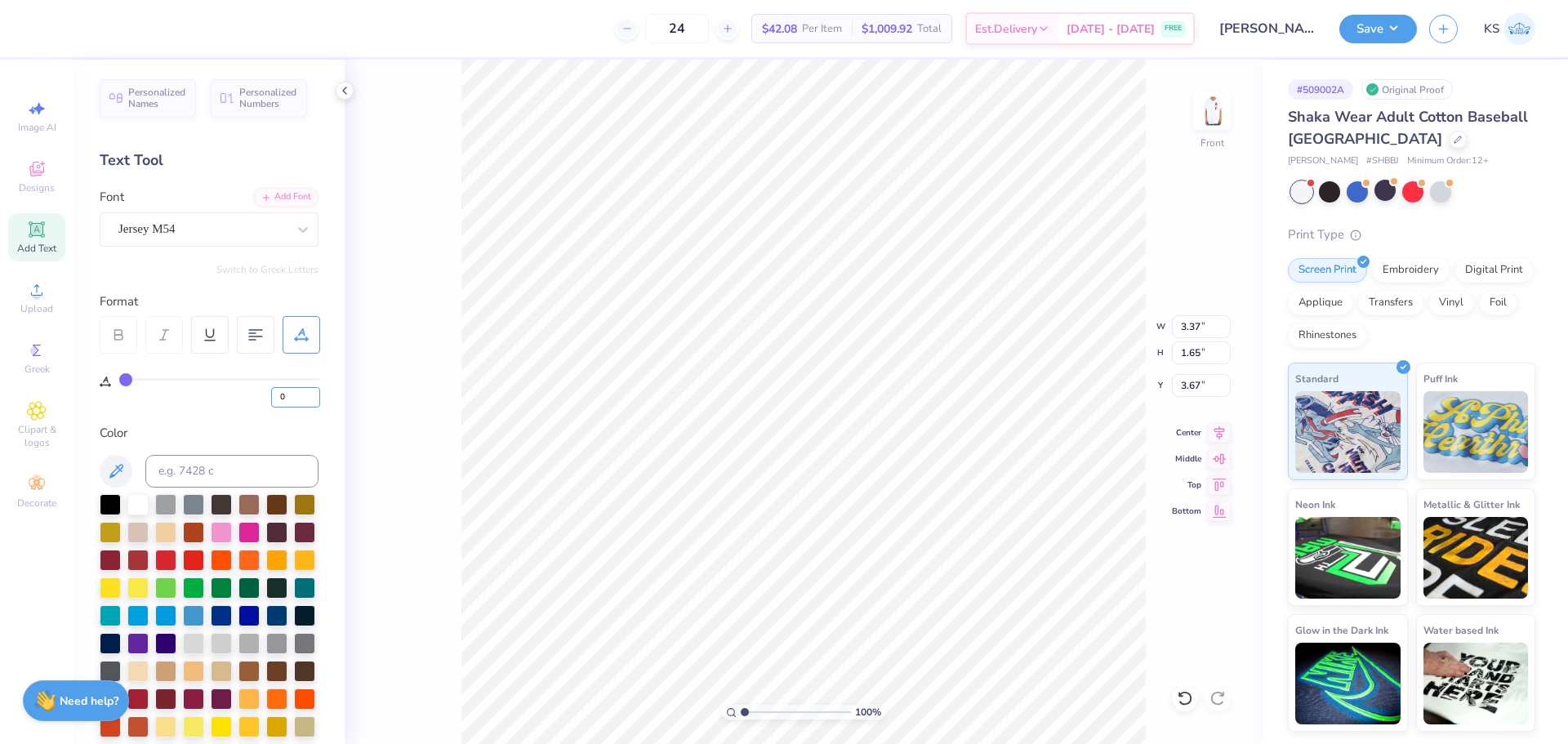
drag, startPoint x: 290, startPoint y: 399, endPoint x: 290, endPoint y: 382, distance: 17.0
click at [292, 399] on input "0" at bounding box center [295, 397] width 49 height 20
type input "20"
type input "4.66"
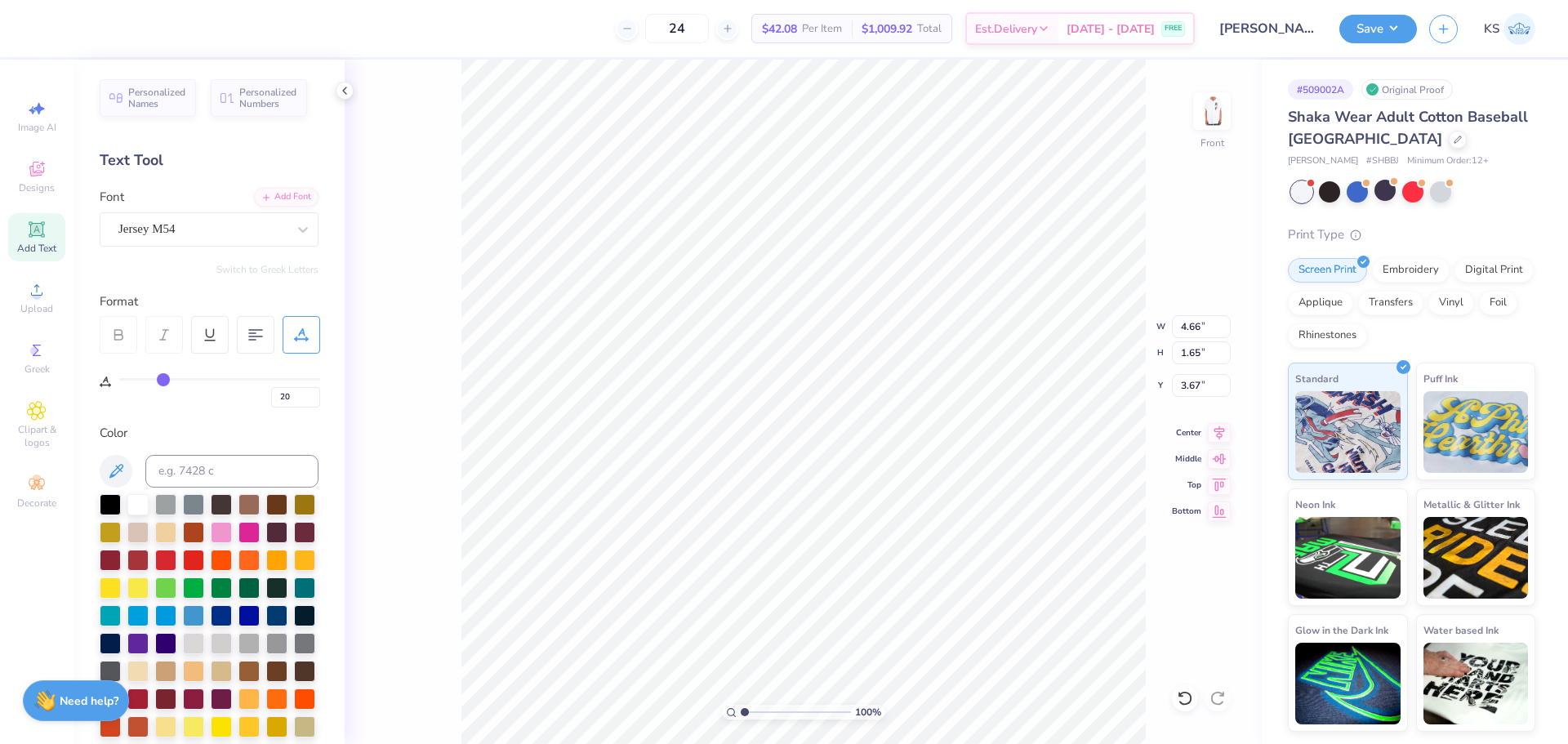
type input "4.64"
type input "4.45"
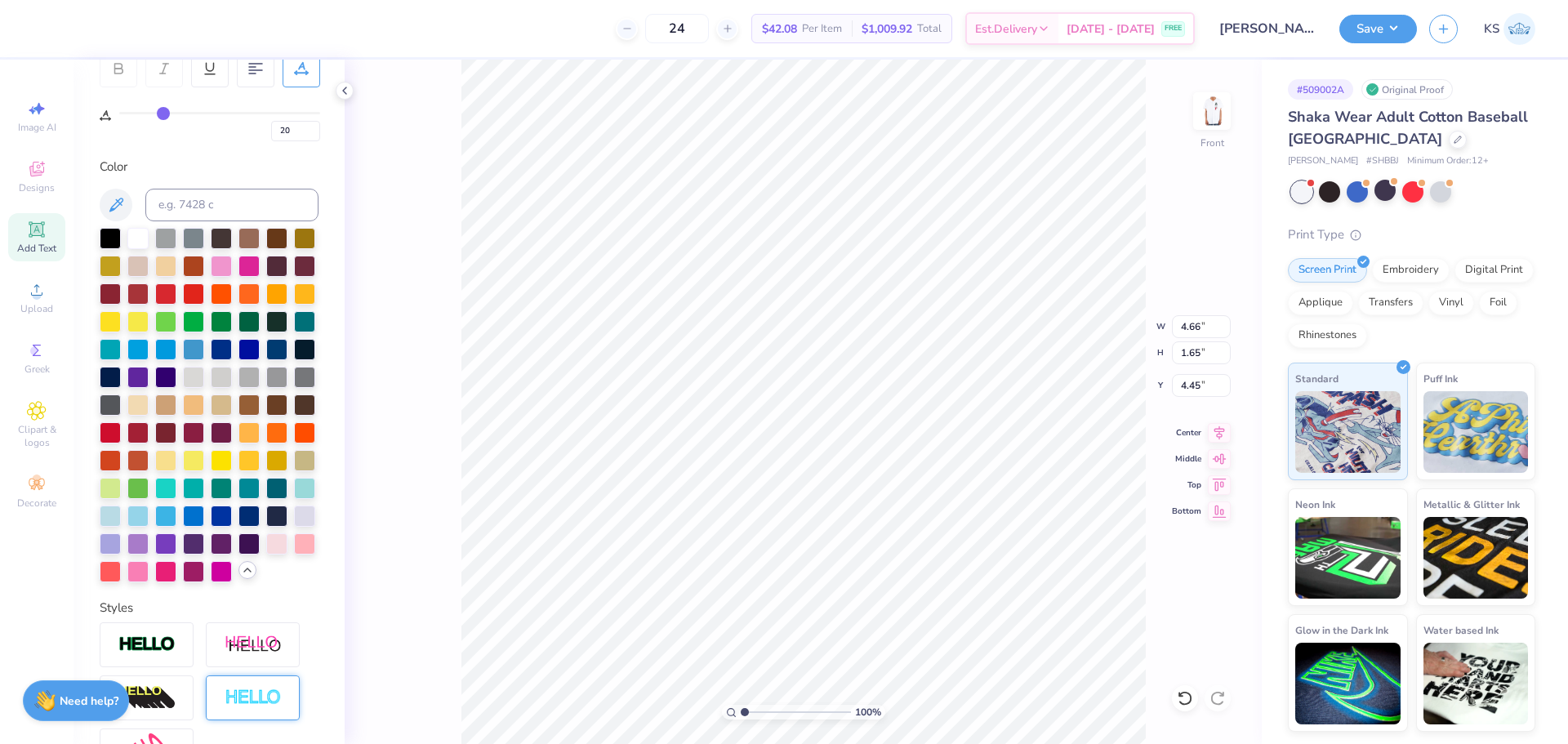
scroll to position [510, 0]
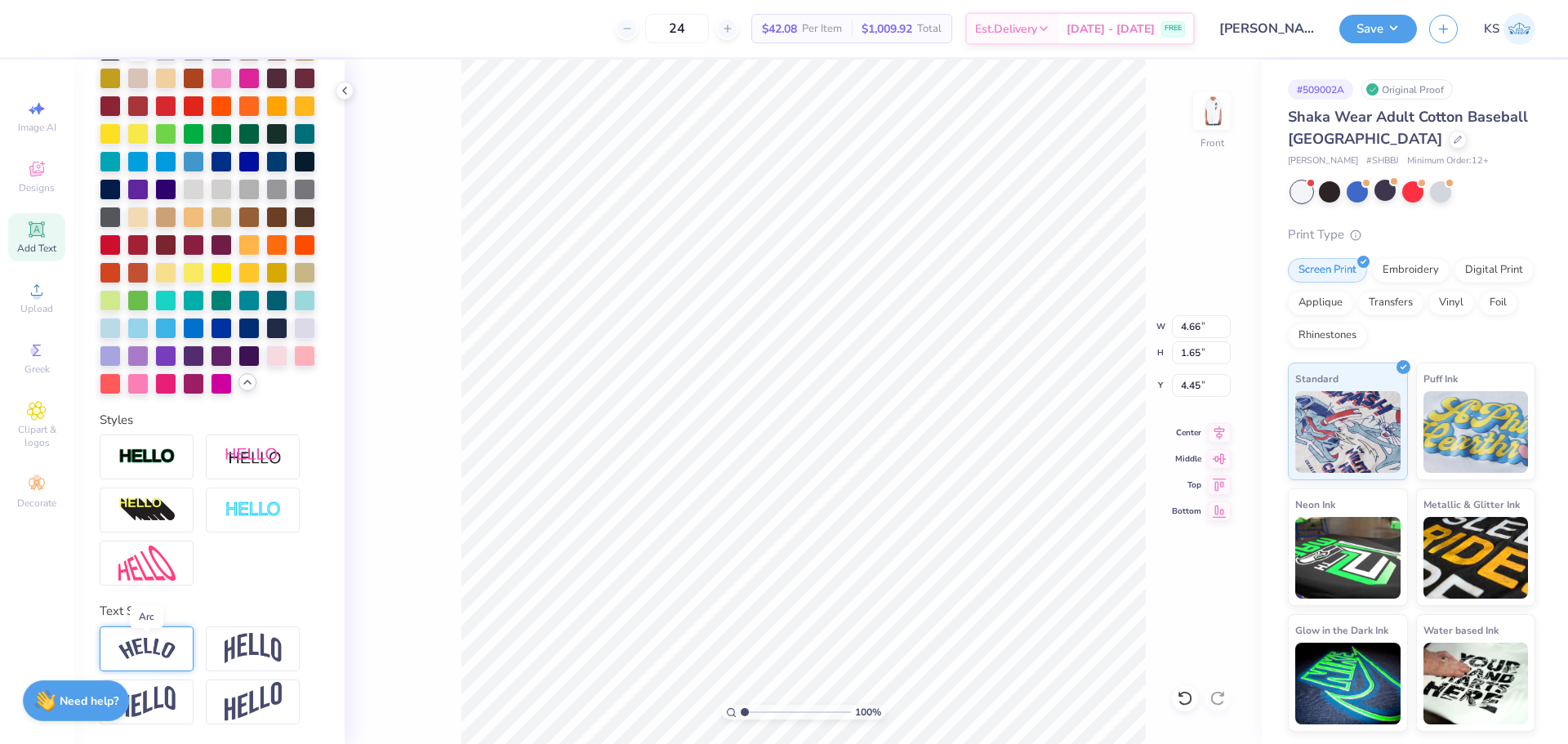
click at [160, 650] on img at bounding box center [146, 649] width 57 height 22
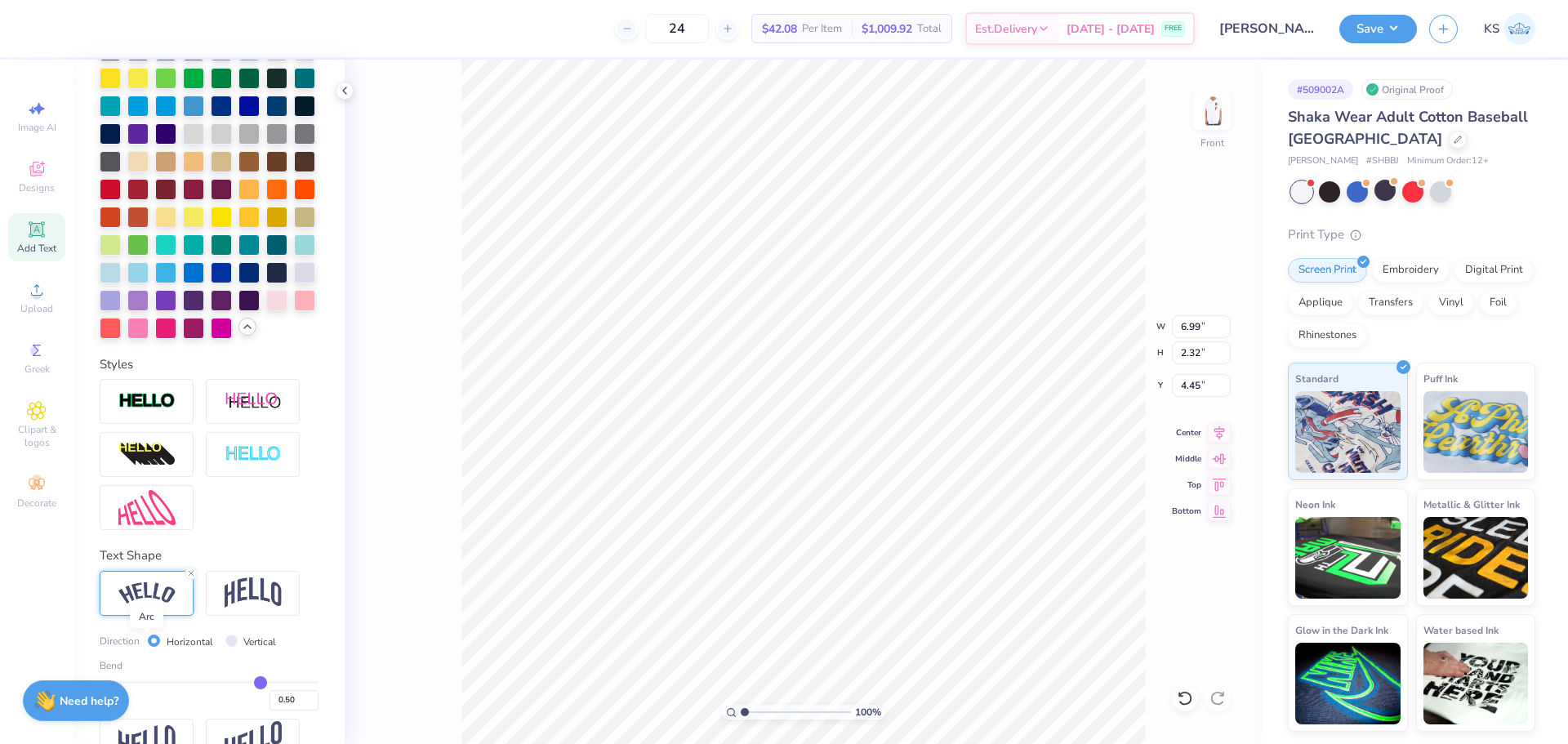
type input "6.99"
type input "2.32"
type input "4.11"
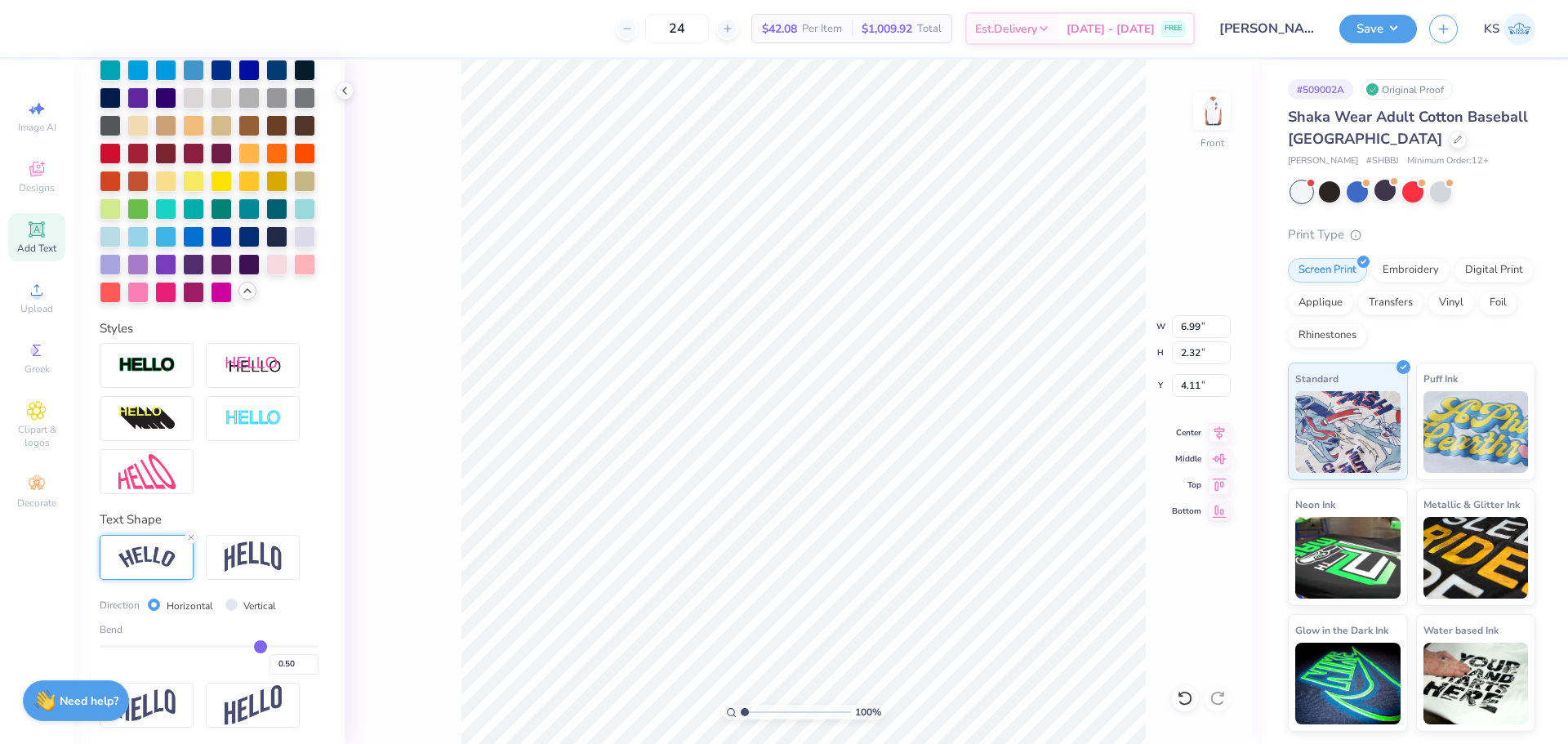
scroll to position [604, 0]
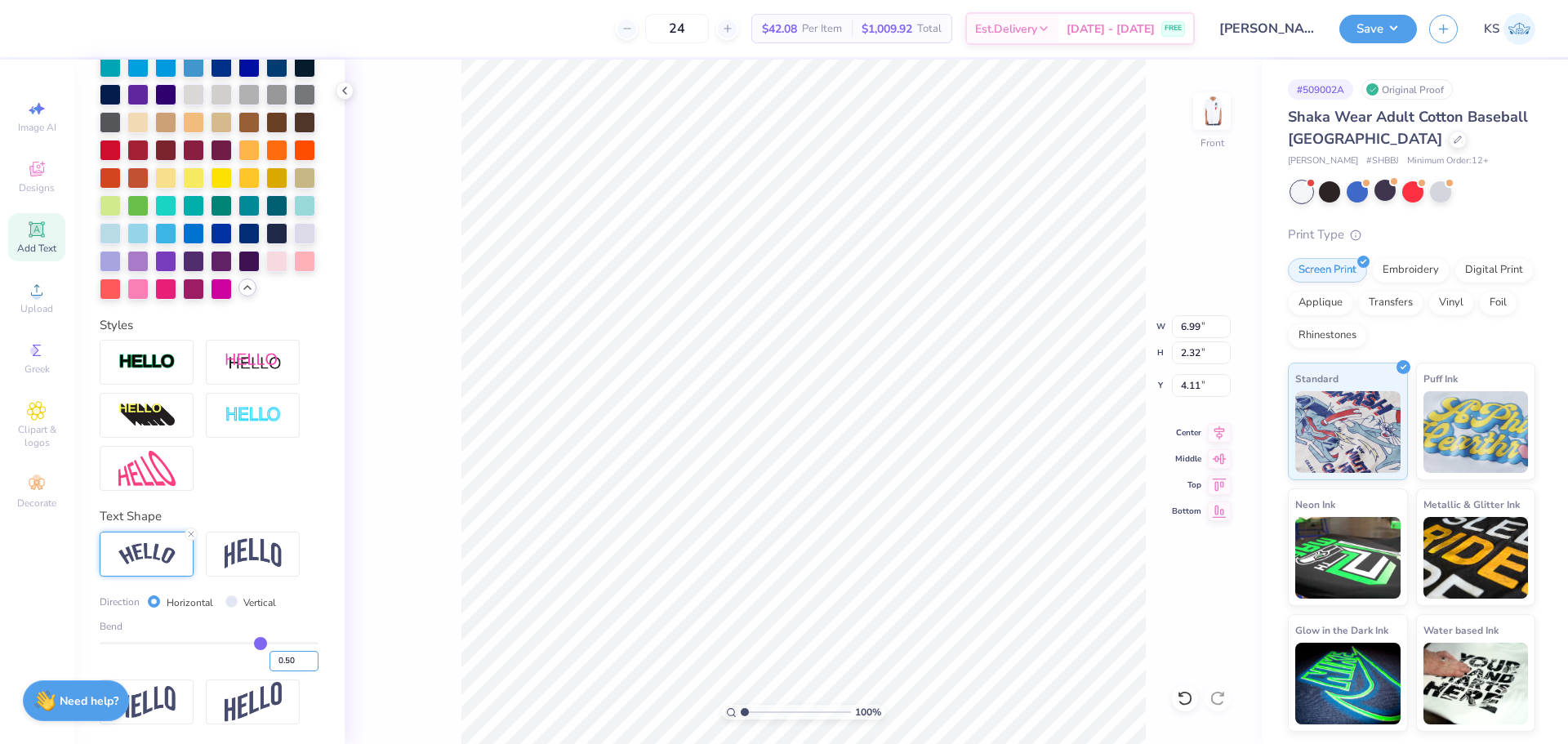
drag, startPoint x: 278, startPoint y: 666, endPoint x: 292, endPoint y: 660, distance: 15.2
click at [280, 666] on input "0.50" at bounding box center [294, 660] width 49 height 20
type input "0.20"
type input "0.2"
type input "5.67"
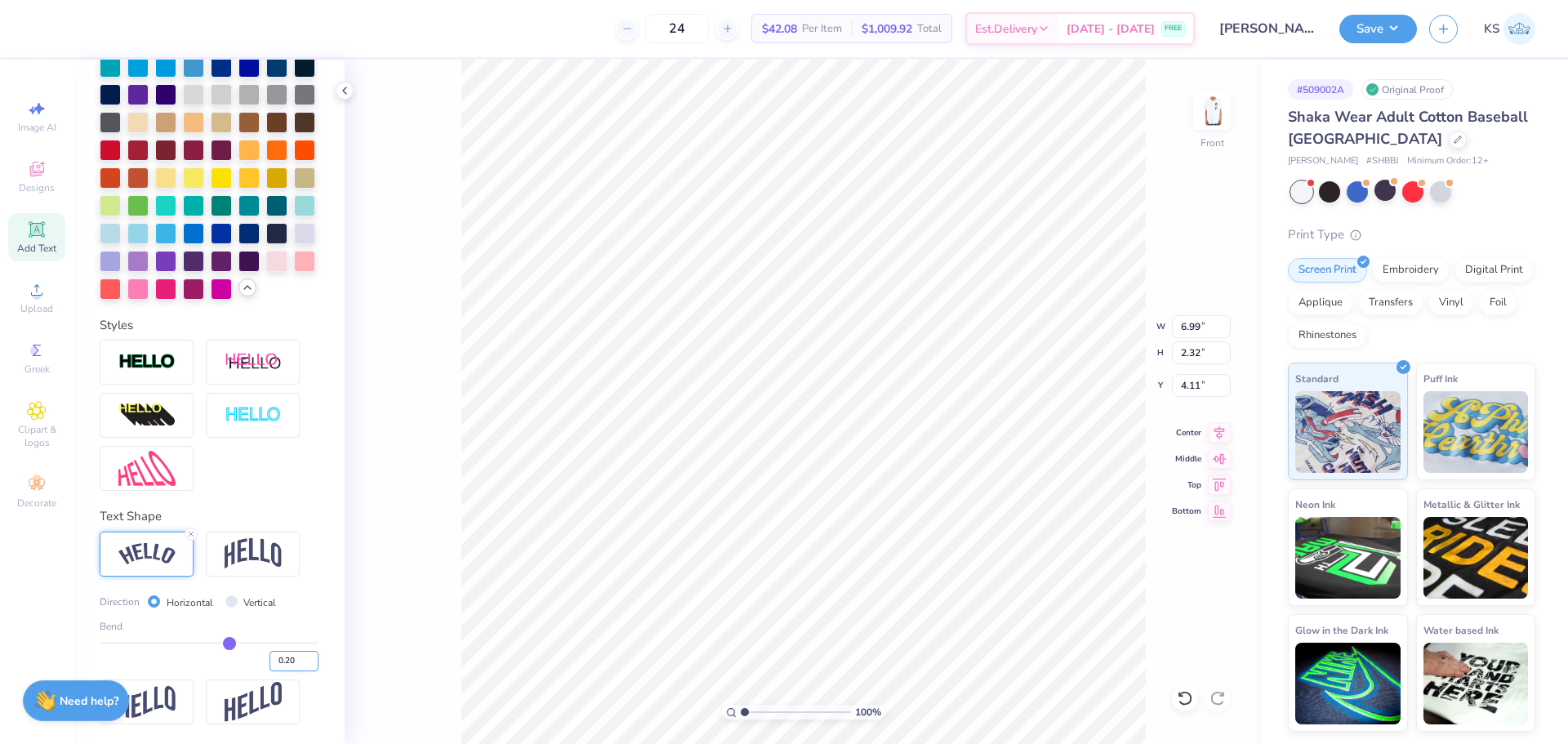
type input "1.76"
type input "4.39"
click at [1197, 324] on input "5.67" at bounding box center [1201, 327] width 59 height 23
type input "8.00"
type input "2.48"
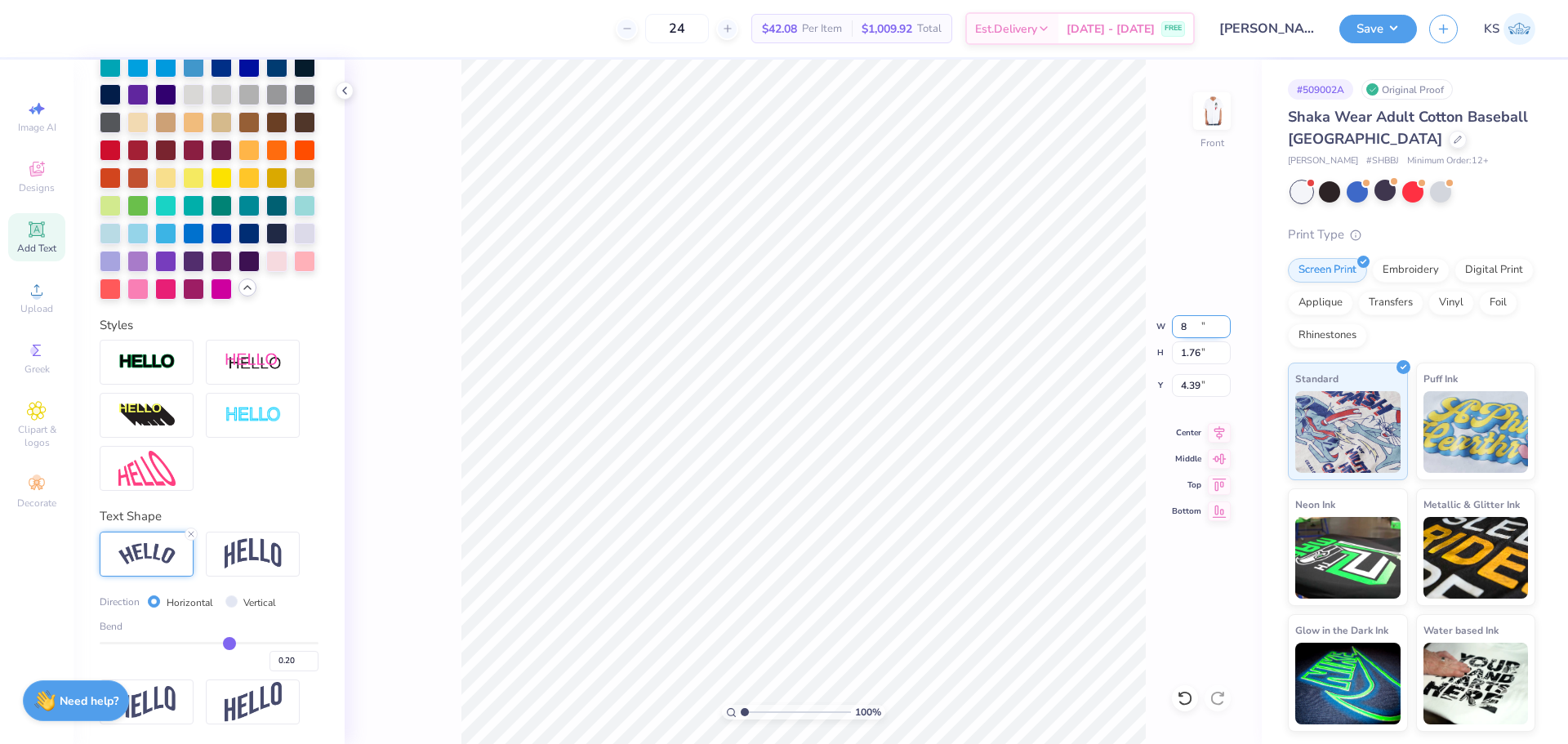
type input "4.03"
click at [1179, 692] on icon at bounding box center [1184, 698] width 16 height 16
type input "5.67"
type input "1.76"
type input "4.39"
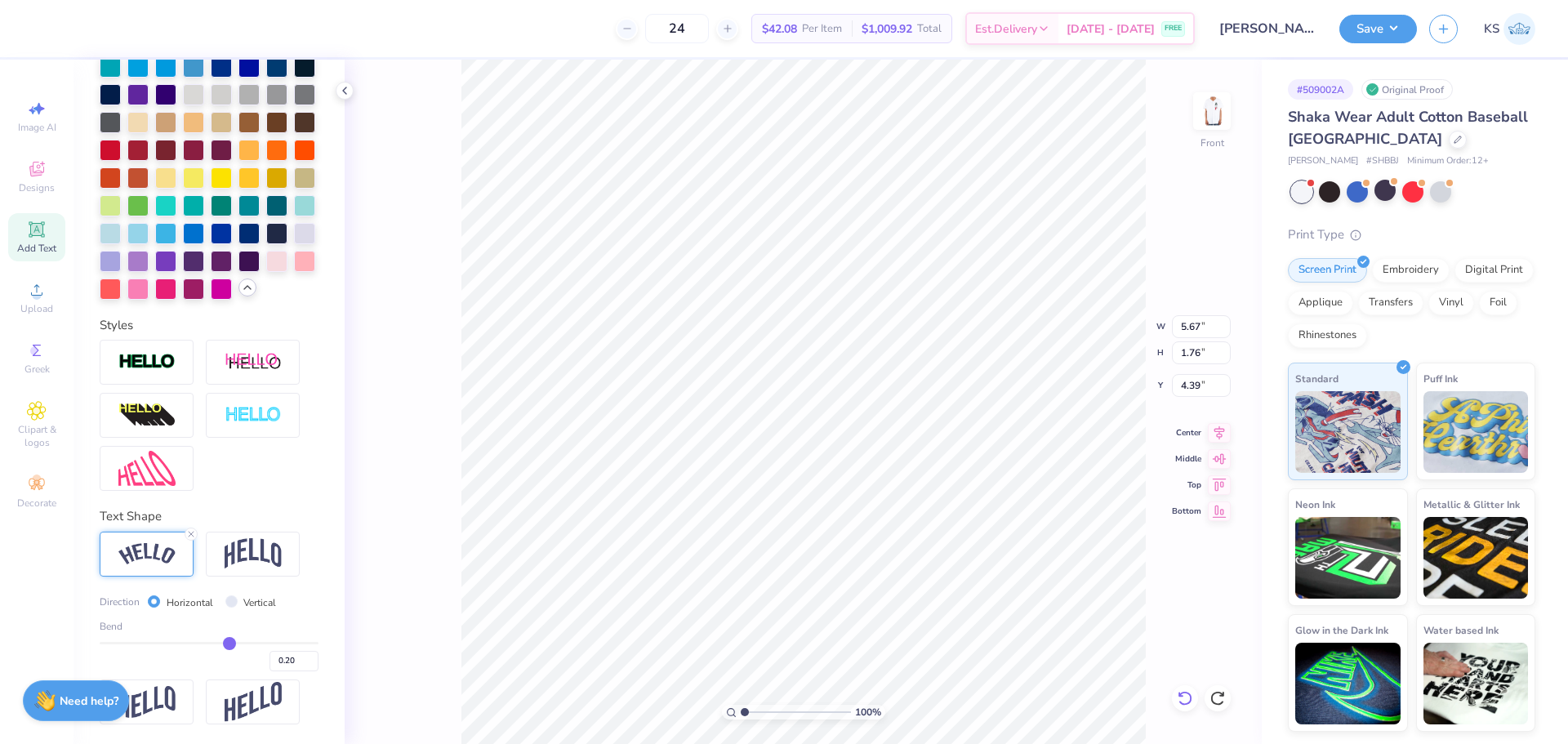
click at [1178, 692] on icon at bounding box center [1184, 698] width 16 height 16
type input "6.99"
type input "2.32"
type input "4.11"
type input "0.5"
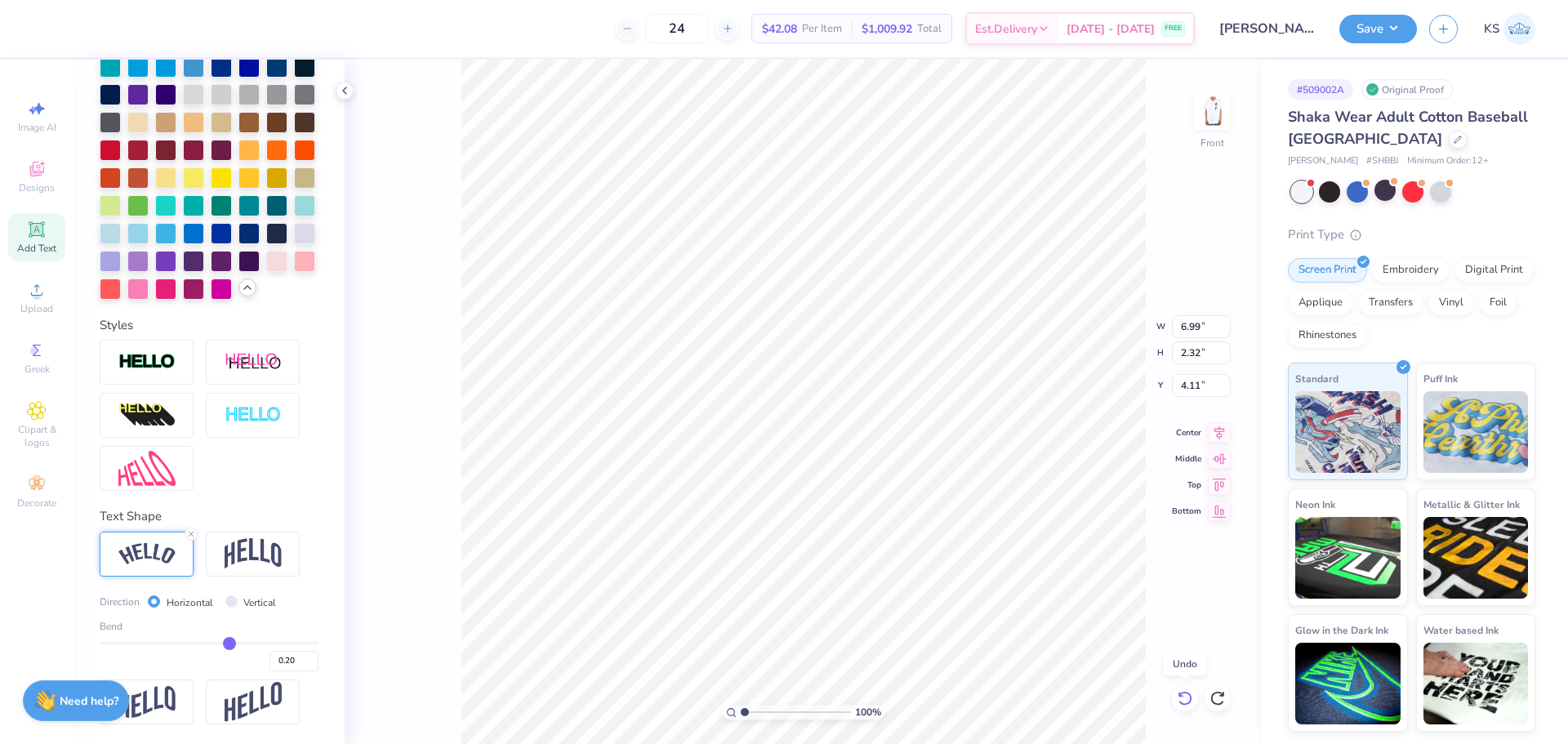
type input "0.50"
click at [1178, 692] on icon at bounding box center [1184, 698] width 16 height 16
type input "4.66"
type input "1.65"
type input "4.45"
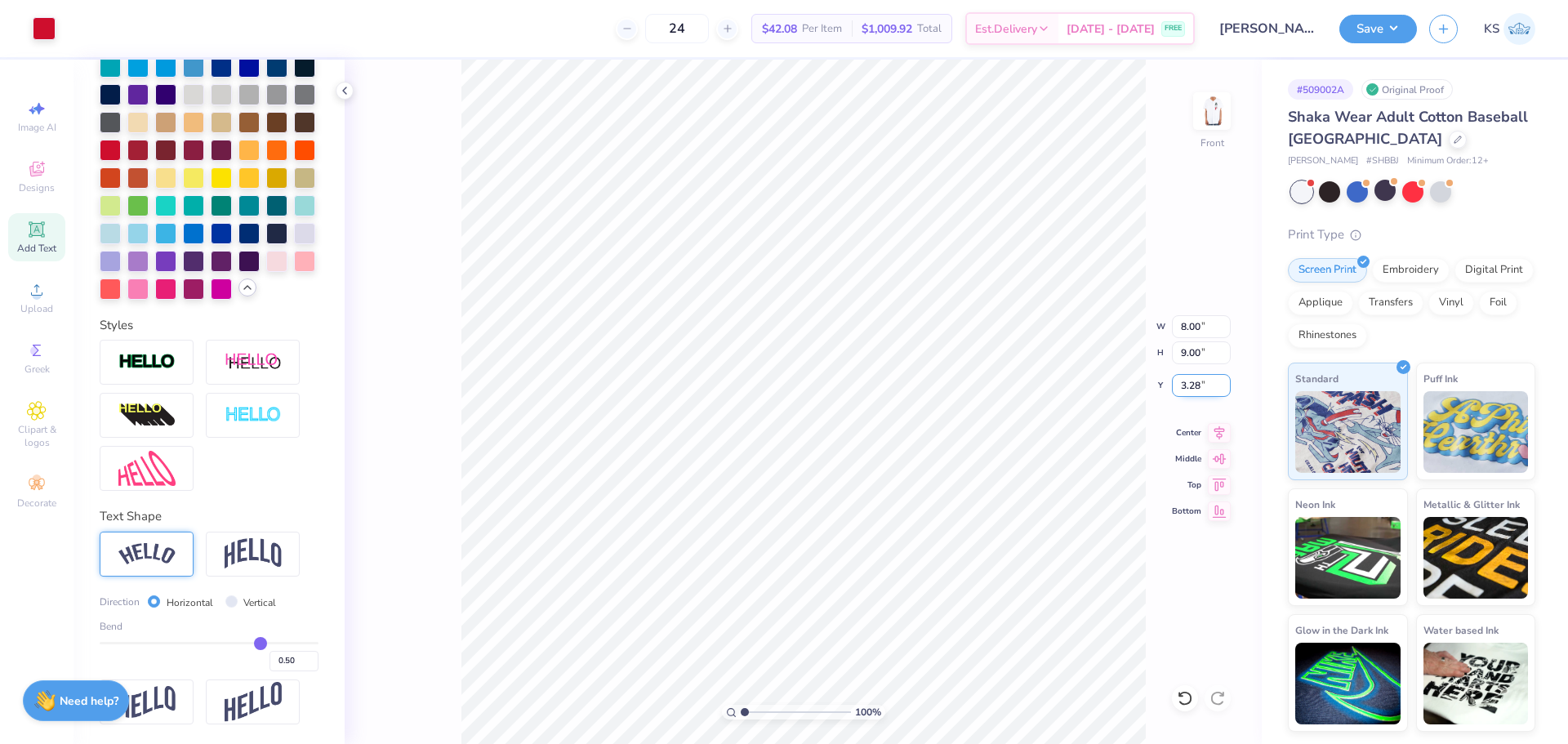
click at [1202, 383] on input "3.28" at bounding box center [1201, 385] width 59 height 23
type input "3.00"
click at [235, 553] on img at bounding box center [252, 554] width 57 height 31
type input "2.61"
type input "2.52"
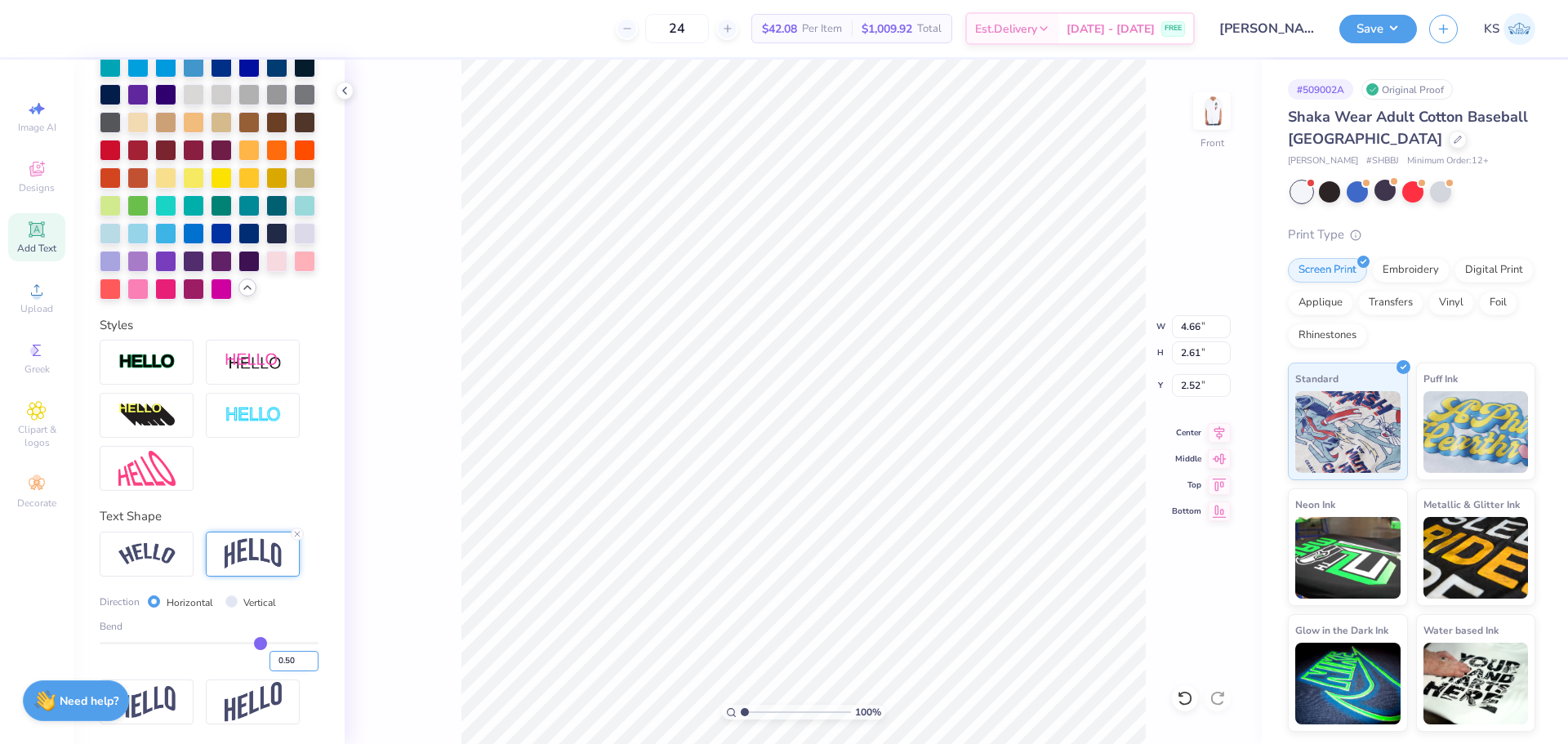
click at [276, 662] on input "0.50" at bounding box center [294, 660] width 49 height 20
type input "0.20"
type input "0.2"
type input "2.01"
type input "2.82"
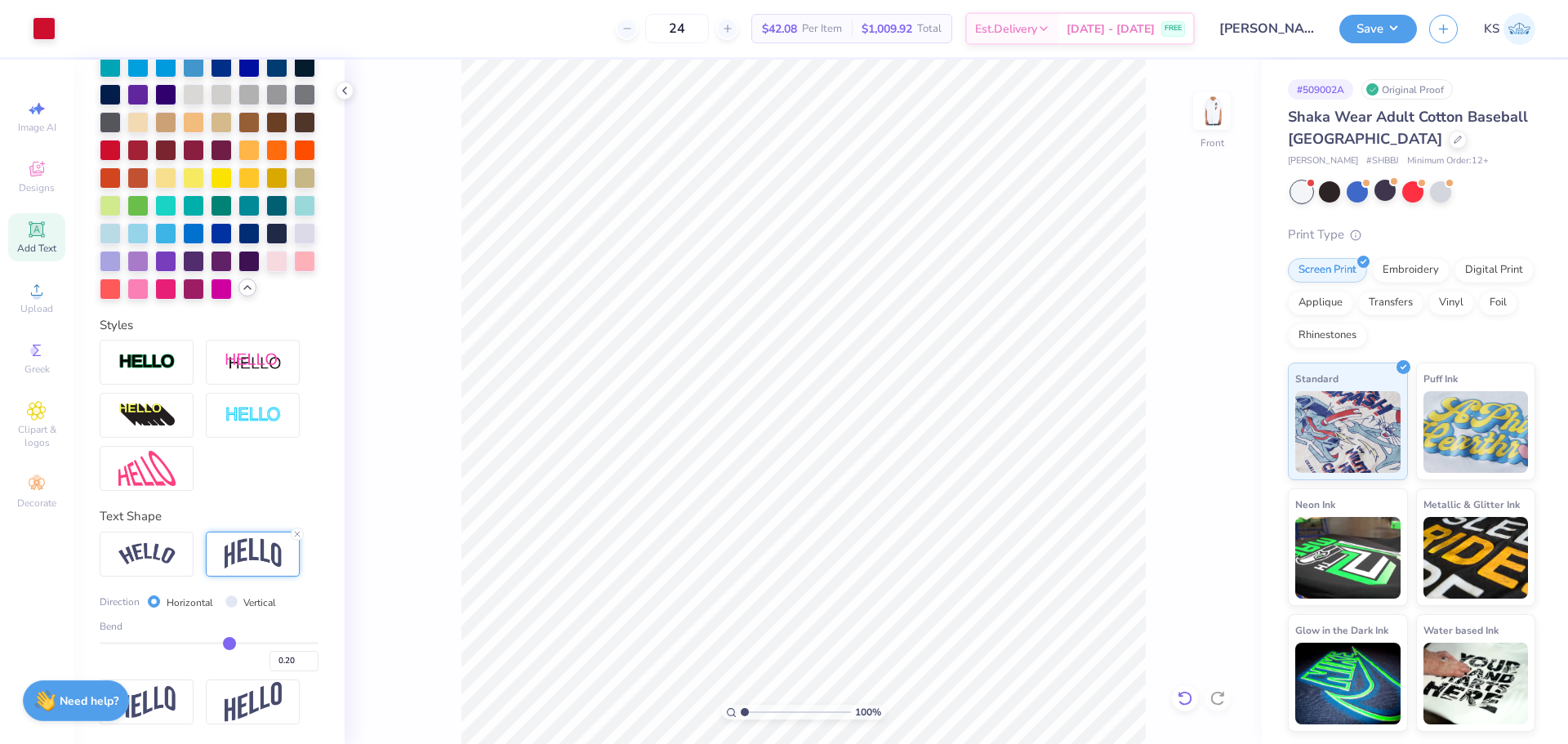
click at [1181, 694] on icon at bounding box center [1184, 698] width 13 height 14
click at [1230, 114] on img at bounding box center [1212, 111] width 66 height 66
click at [1392, 31] on button "Save" at bounding box center [1378, 27] width 78 height 29
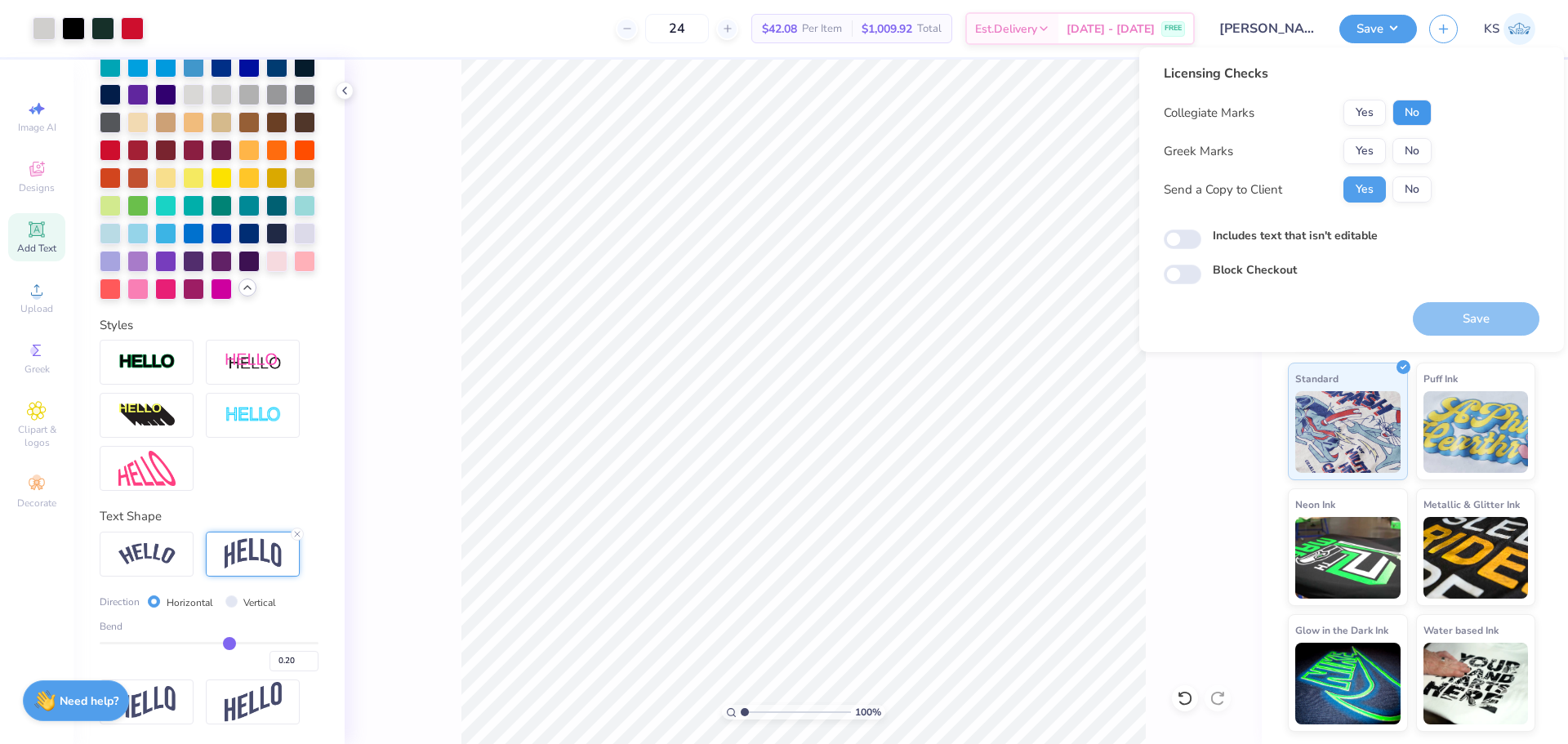
click at [1425, 113] on button "No" at bounding box center [1412, 112] width 40 height 26
click at [1422, 155] on button "No" at bounding box center [1412, 150] width 40 height 26
click at [1444, 309] on button "Save" at bounding box center [1475, 319] width 126 height 34
